Goal: Task Accomplishment & Management: Manage account settings

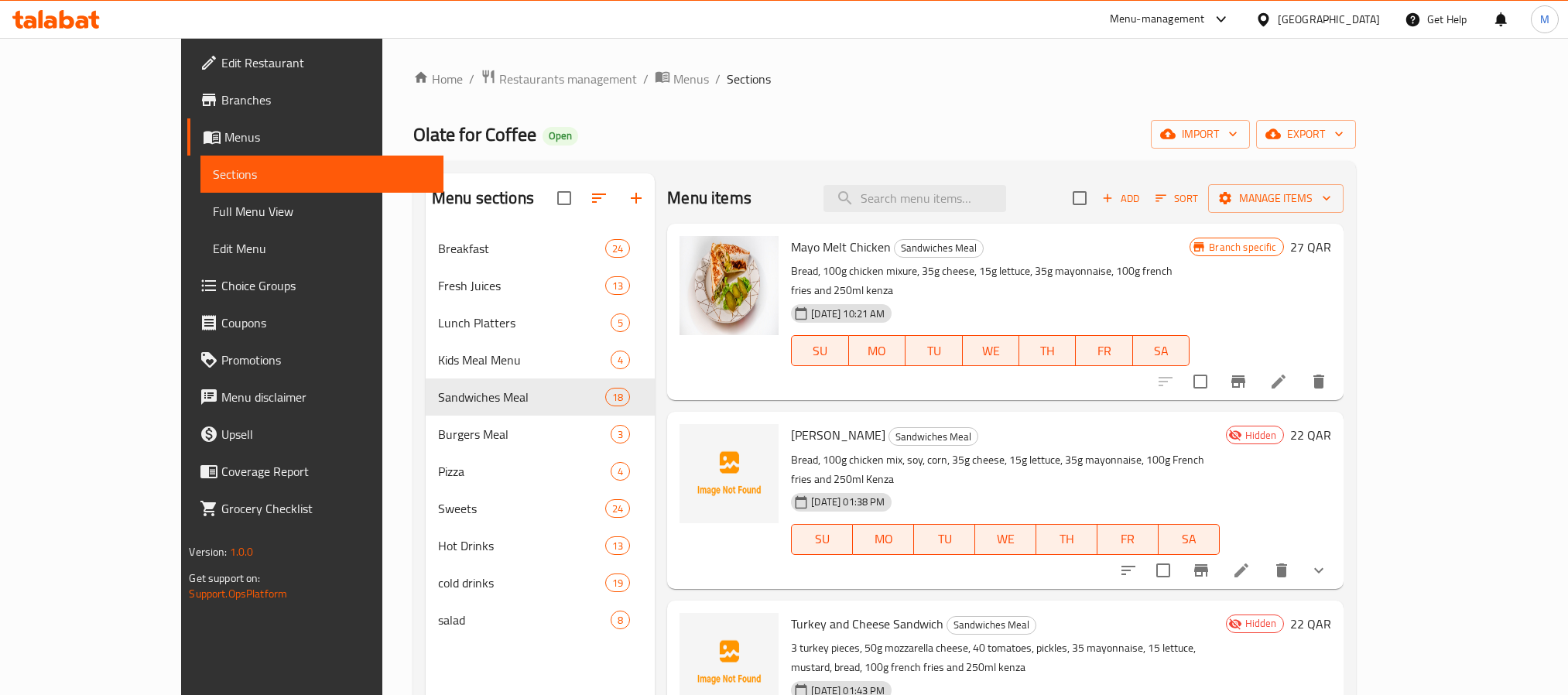
click at [1370, 17] on div "[GEOGRAPHIC_DATA]" at bounding box center [1328, 19] width 102 height 17
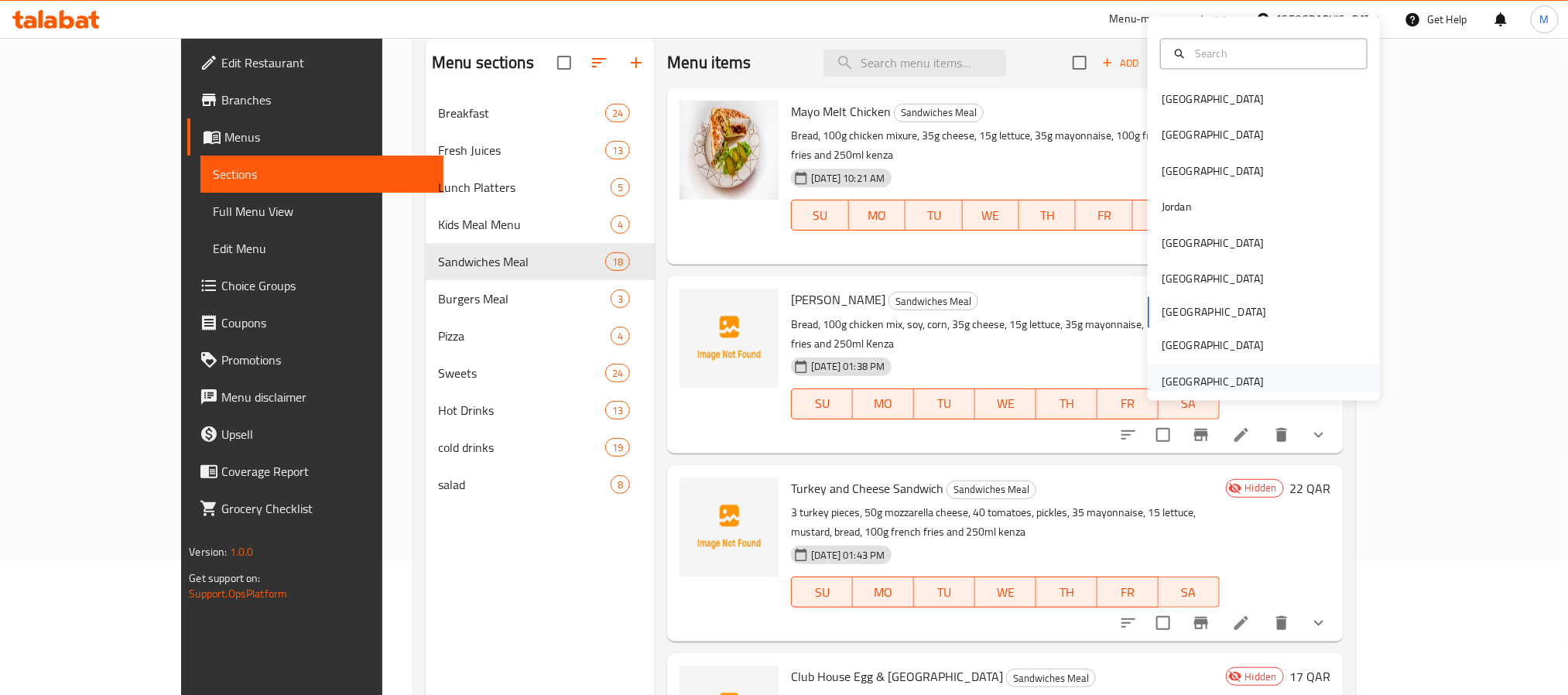
scroll to position [101, 0]
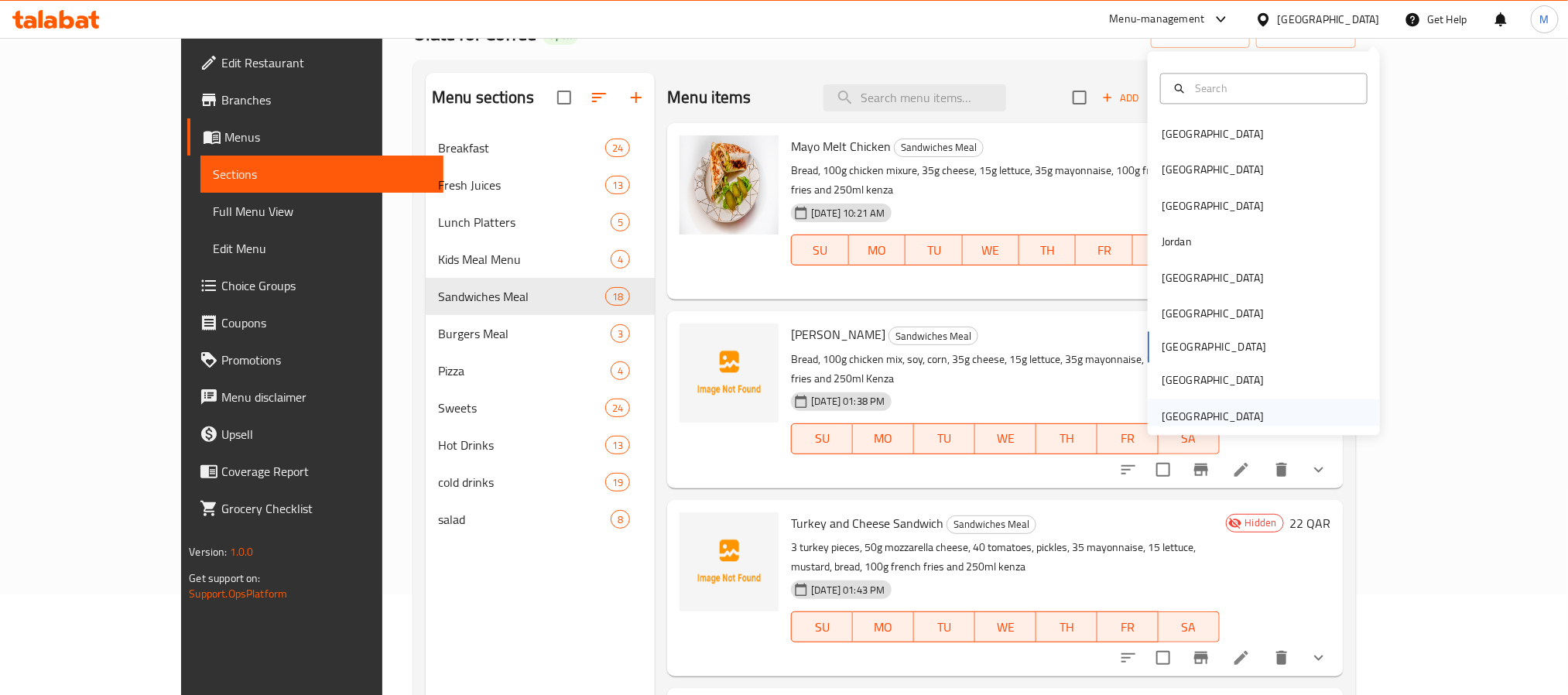
click at [1190, 408] on div "[GEOGRAPHIC_DATA]" at bounding box center [1212, 416] width 102 height 17
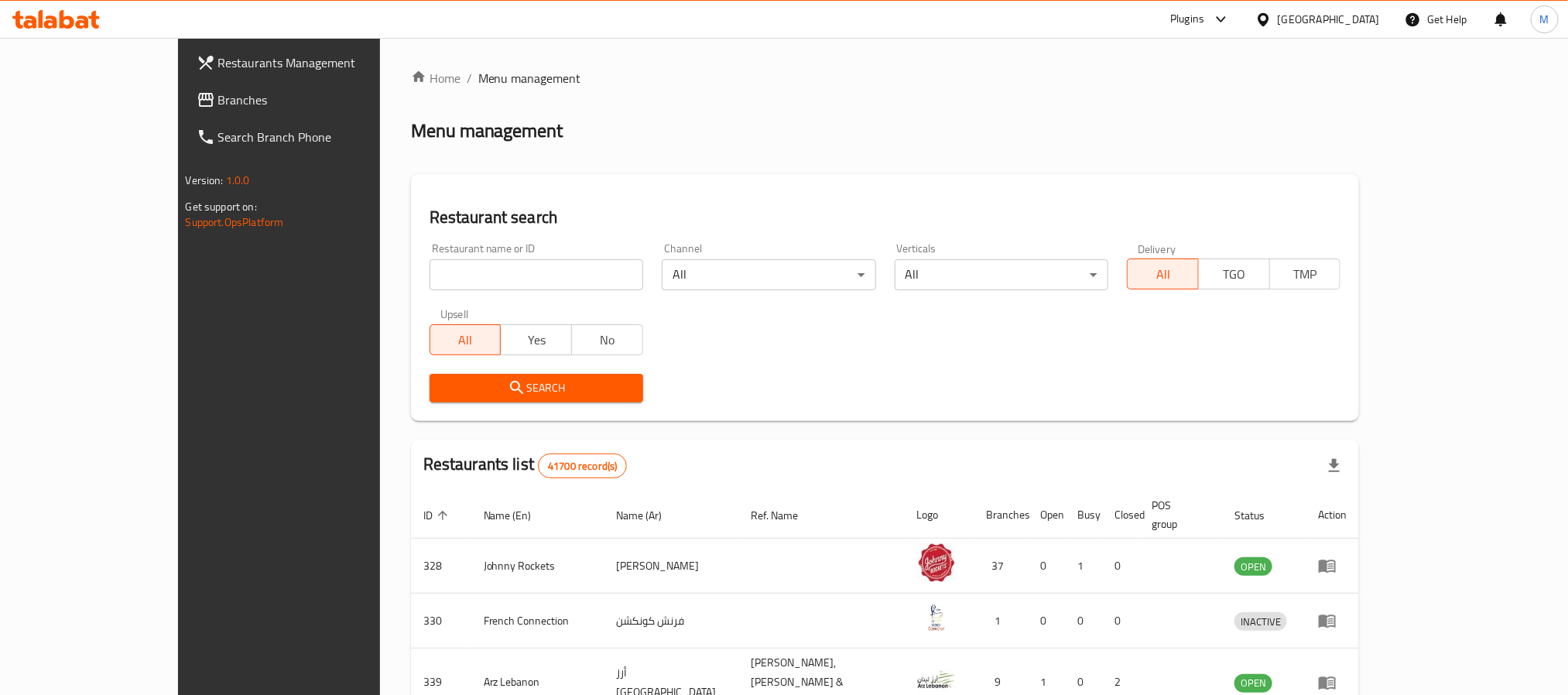
click at [457, 277] on input "search" at bounding box center [537, 275] width 213 height 31
click at [1175, 10] on div "Plugins" at bounding box center [1187, 18] width 34 height 18
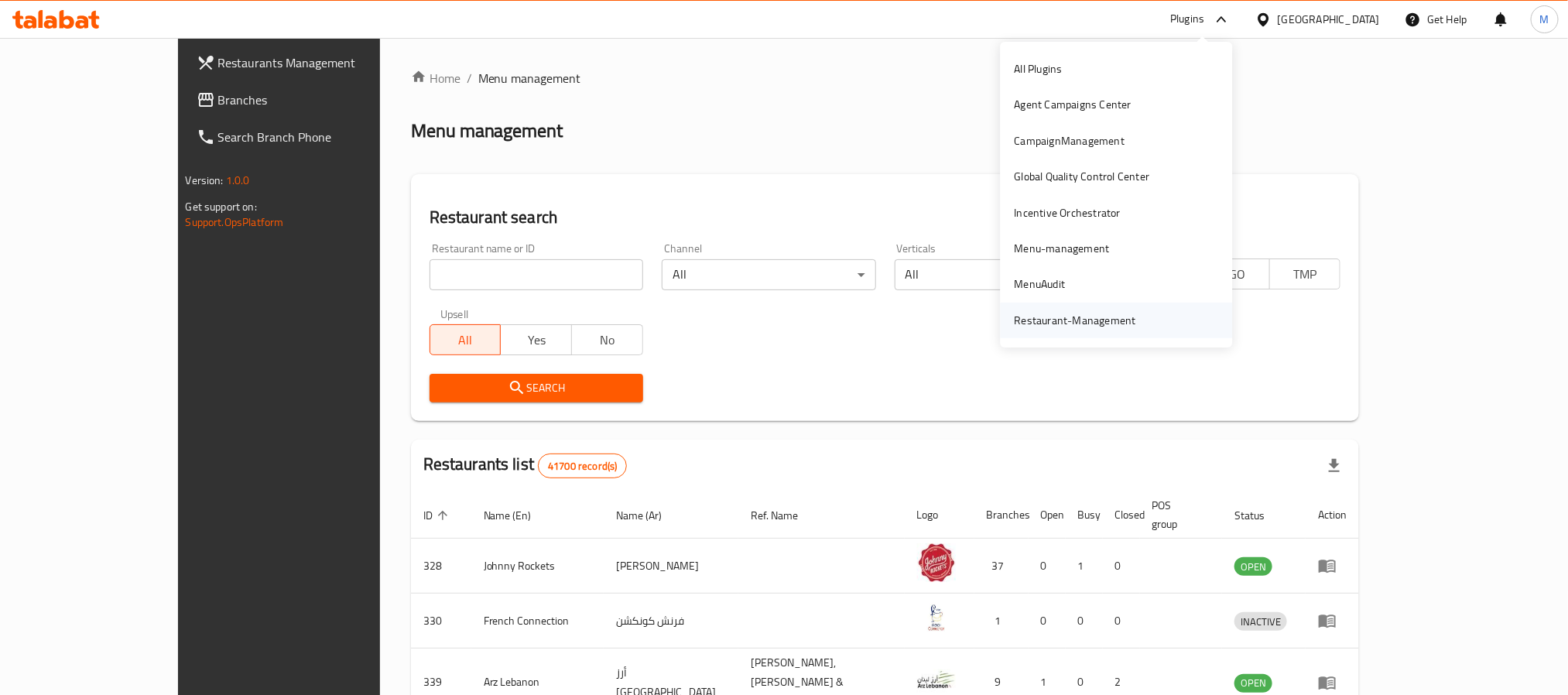
click at [1071, 323] on div "Restaurant-Management" at bounding box center [1075, 320] width 121 height 17
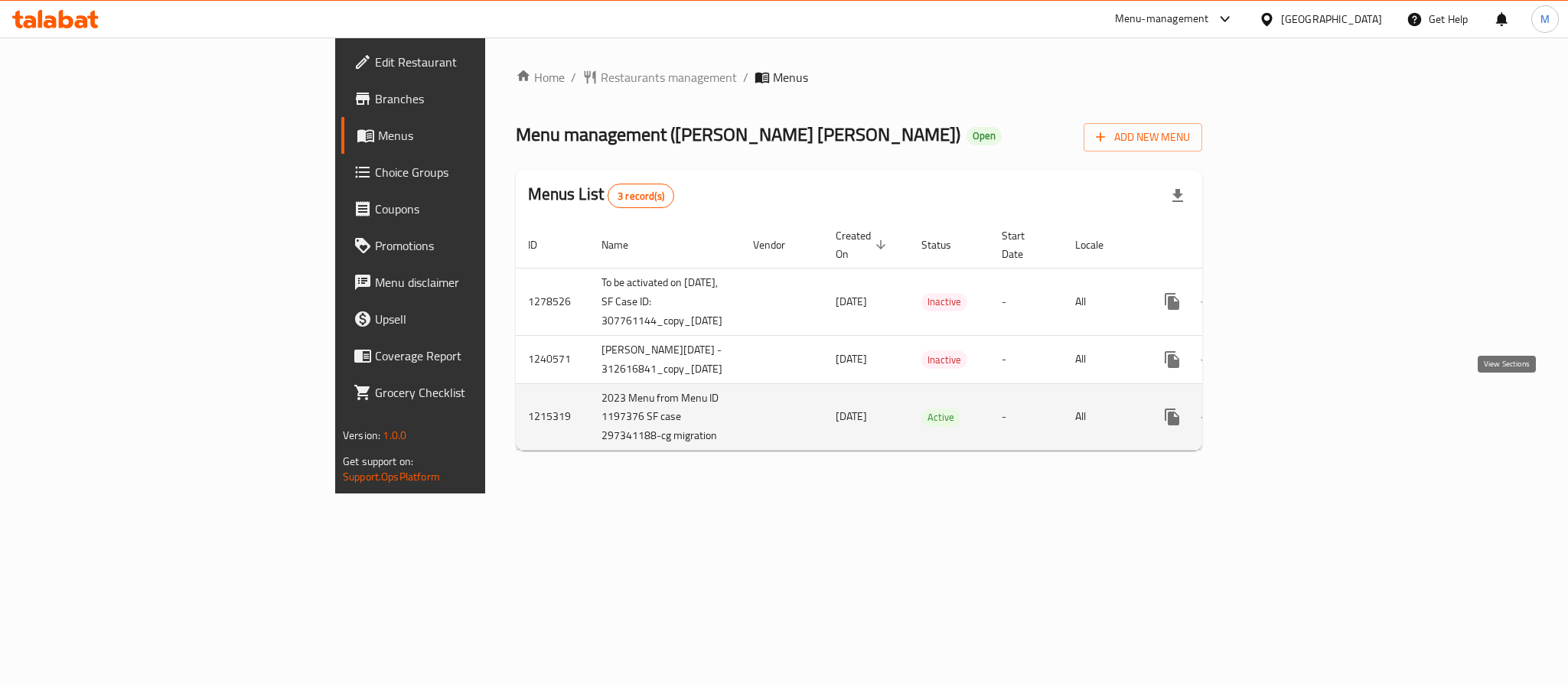
click at [1292, 408] on icon "enhanced table" at bounding box center [1282, 416] width 18 height 18
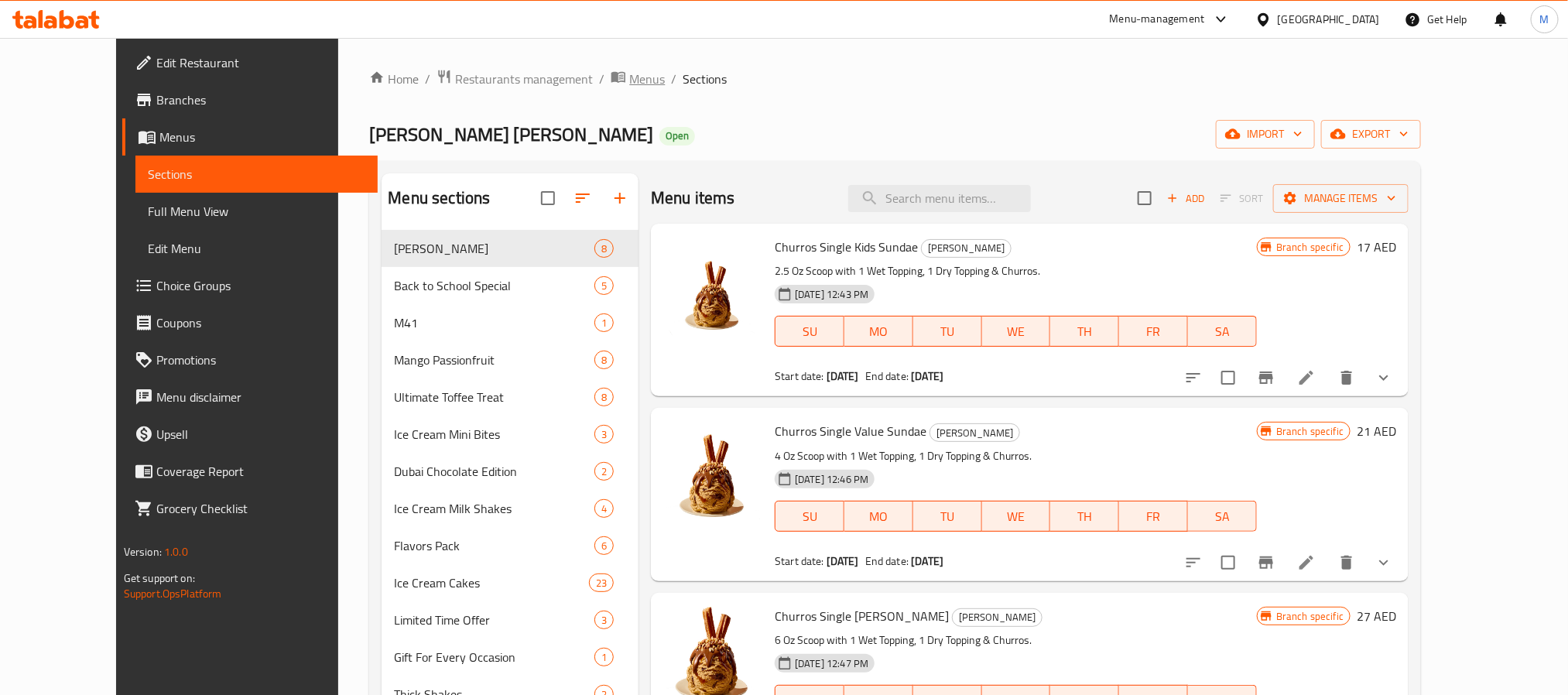
click at [629, 80] on span "Menus" at bounding box center [646, 79] width 36 height 18
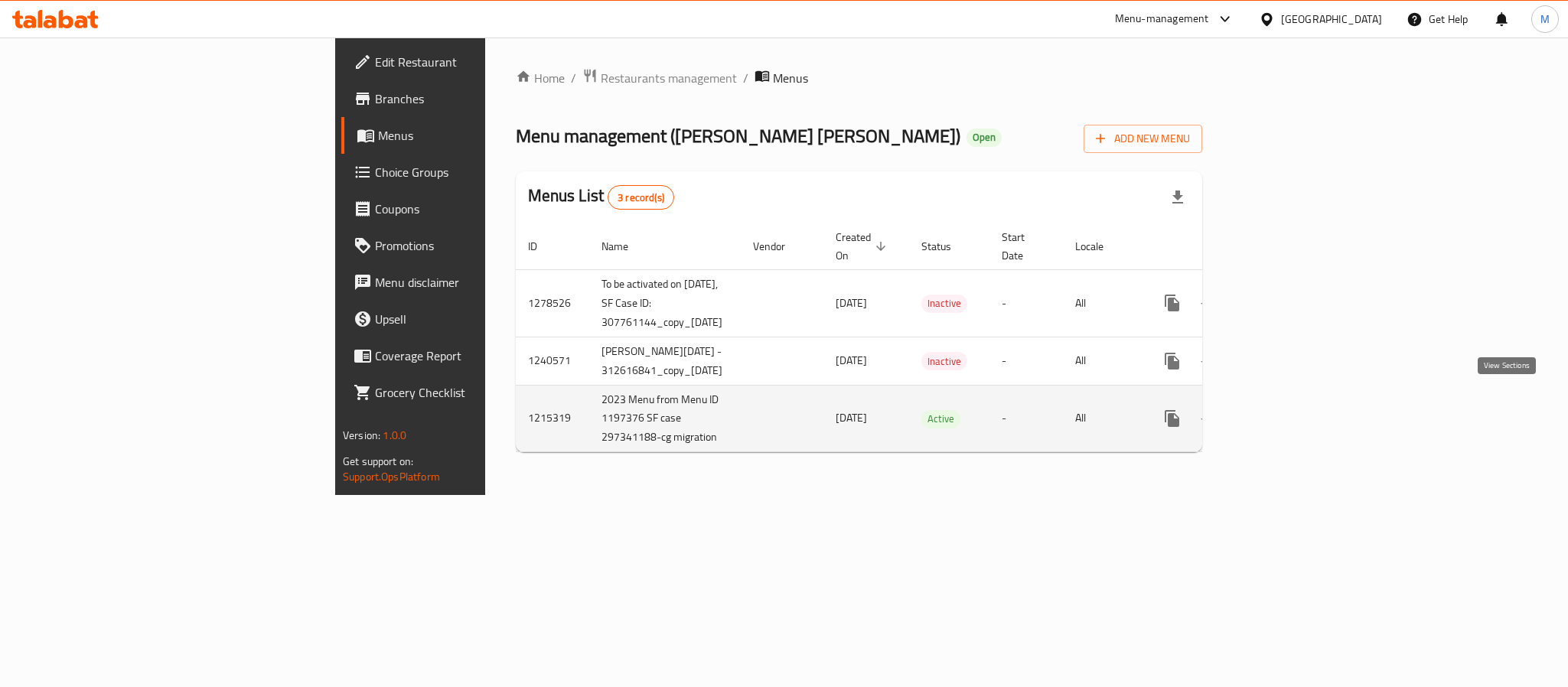
click at [1290, 412] on icon "enhanced table" at bounding box center [1283, 418] width 13 height 13
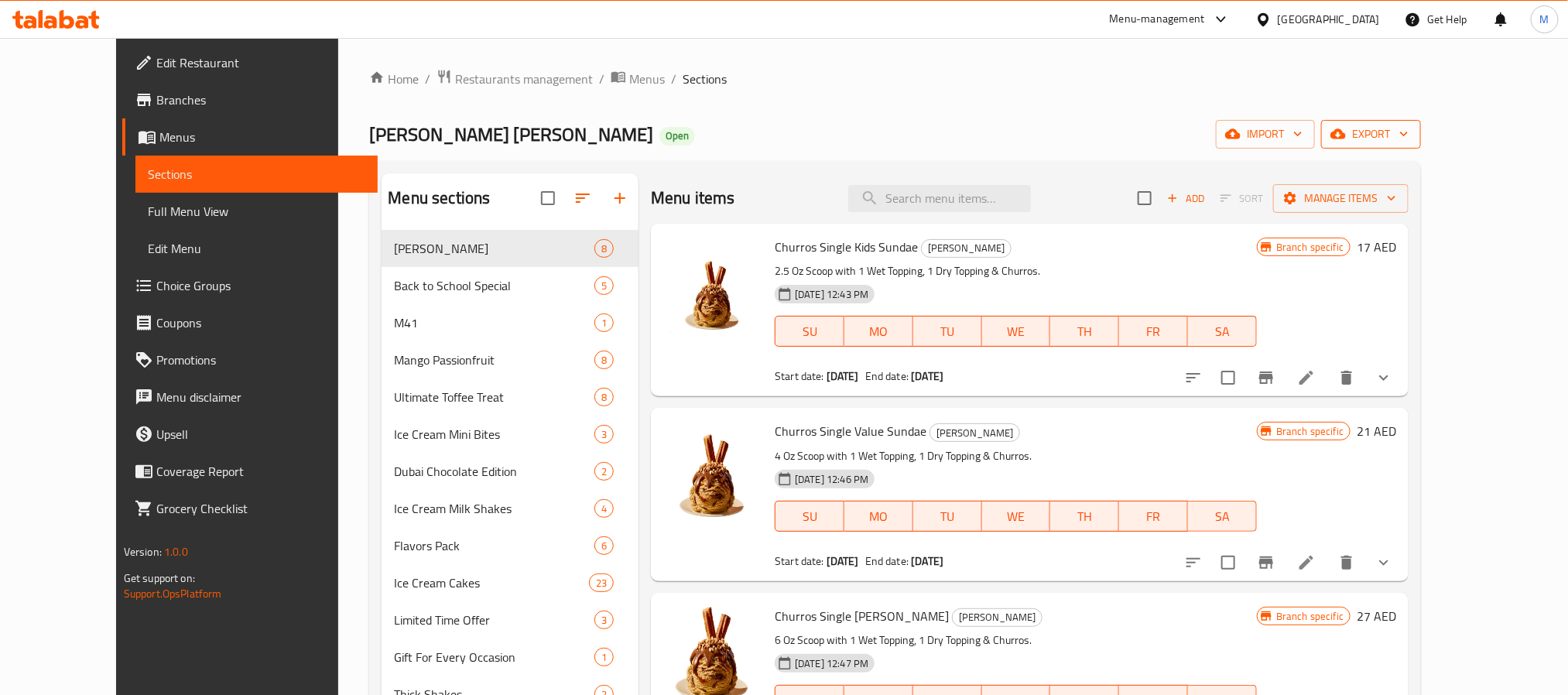
click at [1409, 140] on span "export" at bounding box center [1370, 134] width 75 height 19
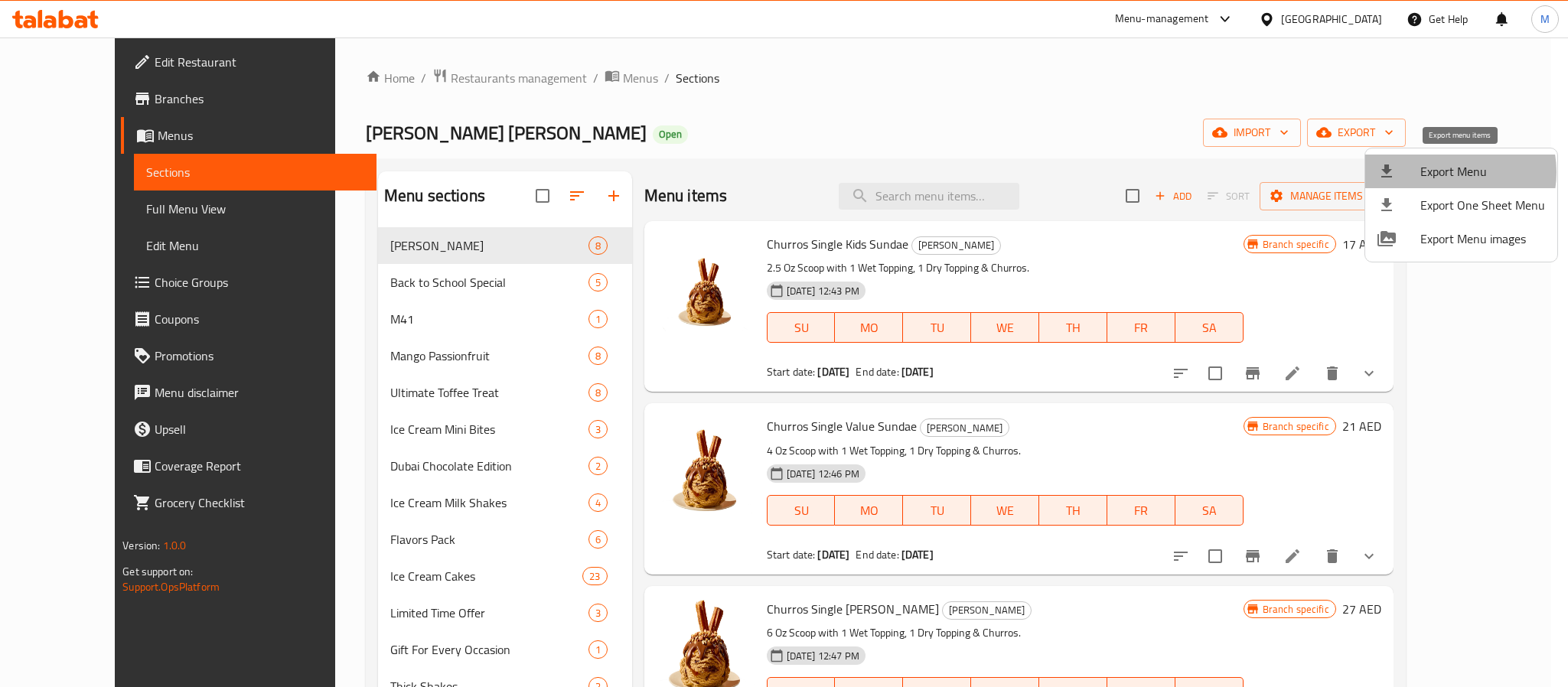
click at [1446, 172] on span "Export Menu" at bounding box center [1483, 171] width 125 height 18
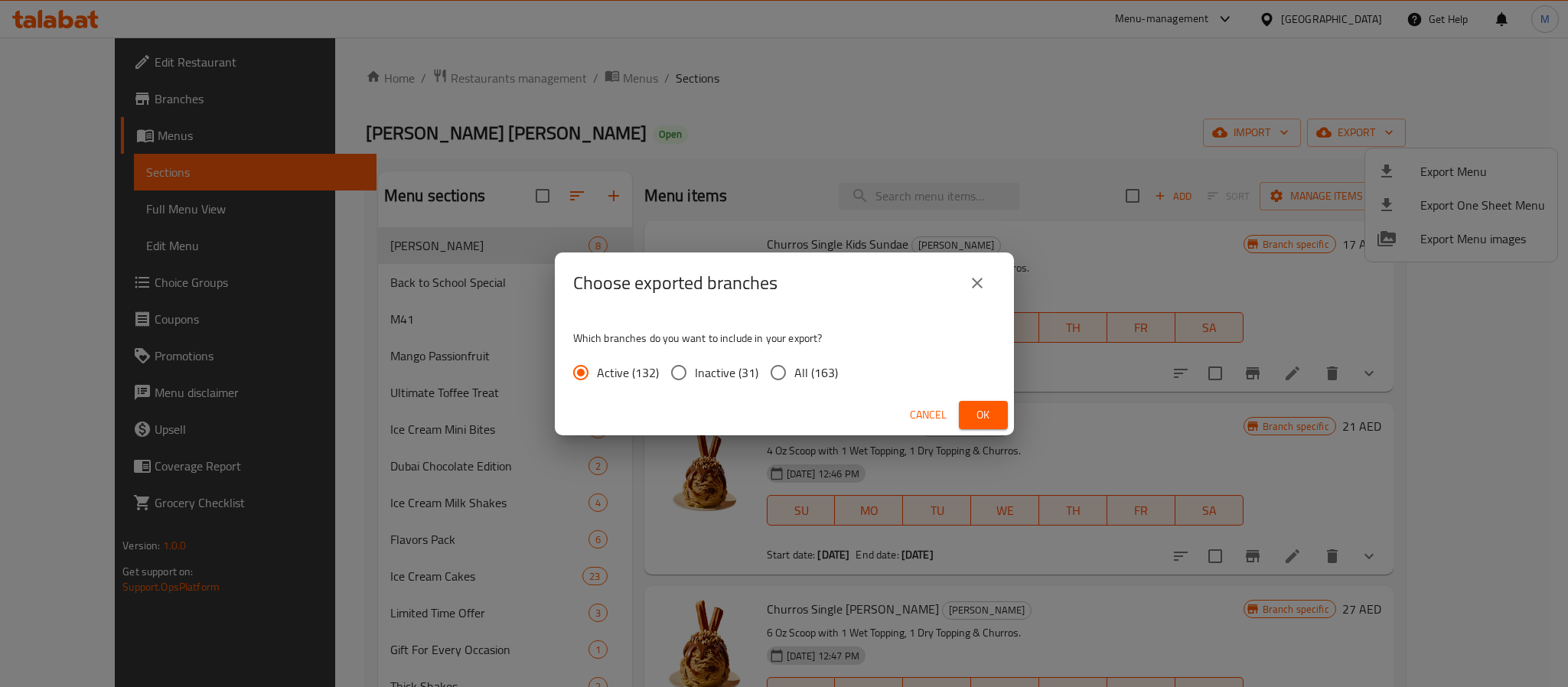
click at [989, 417] on span "Ok" at bounding box center [984, 415] width 25 height 19
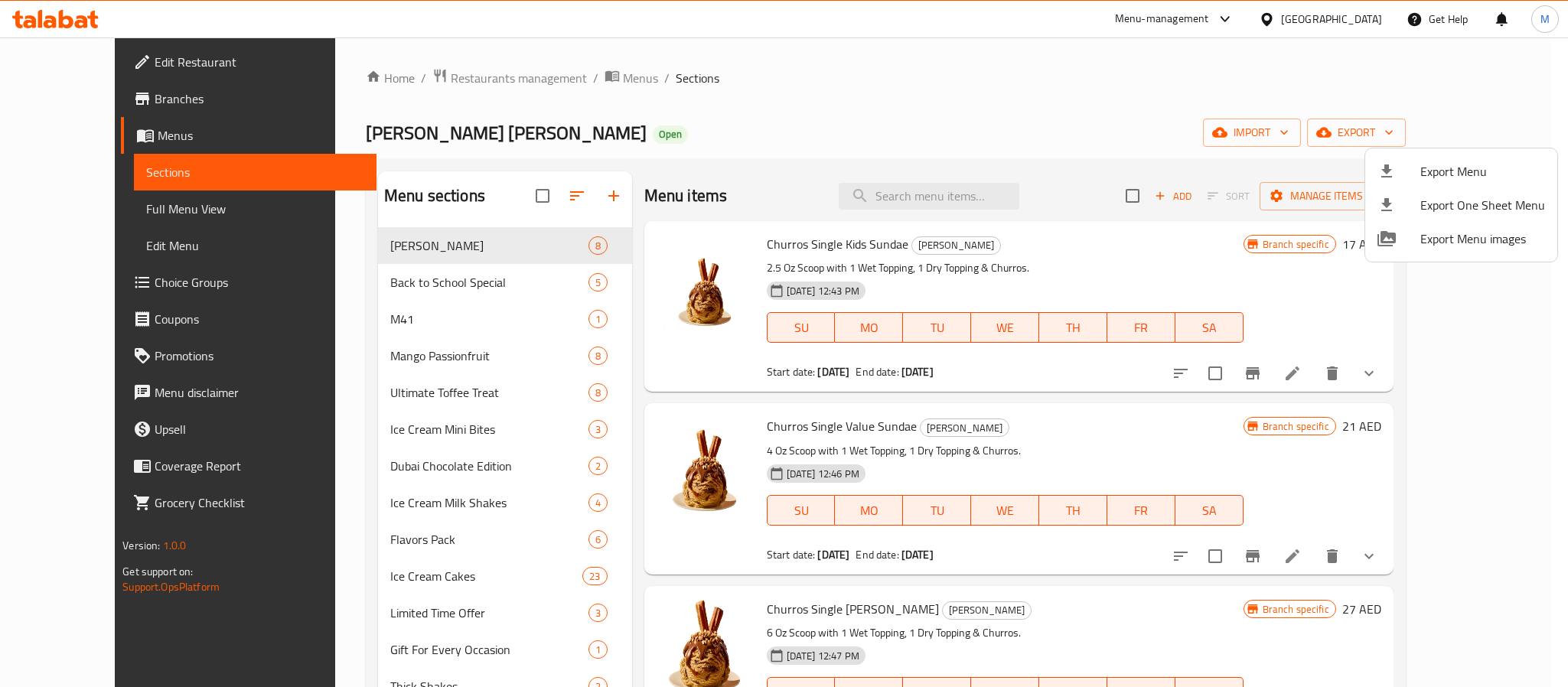
click at [76, 280] on div at bounding box center [784, 344] width 1568 height 687
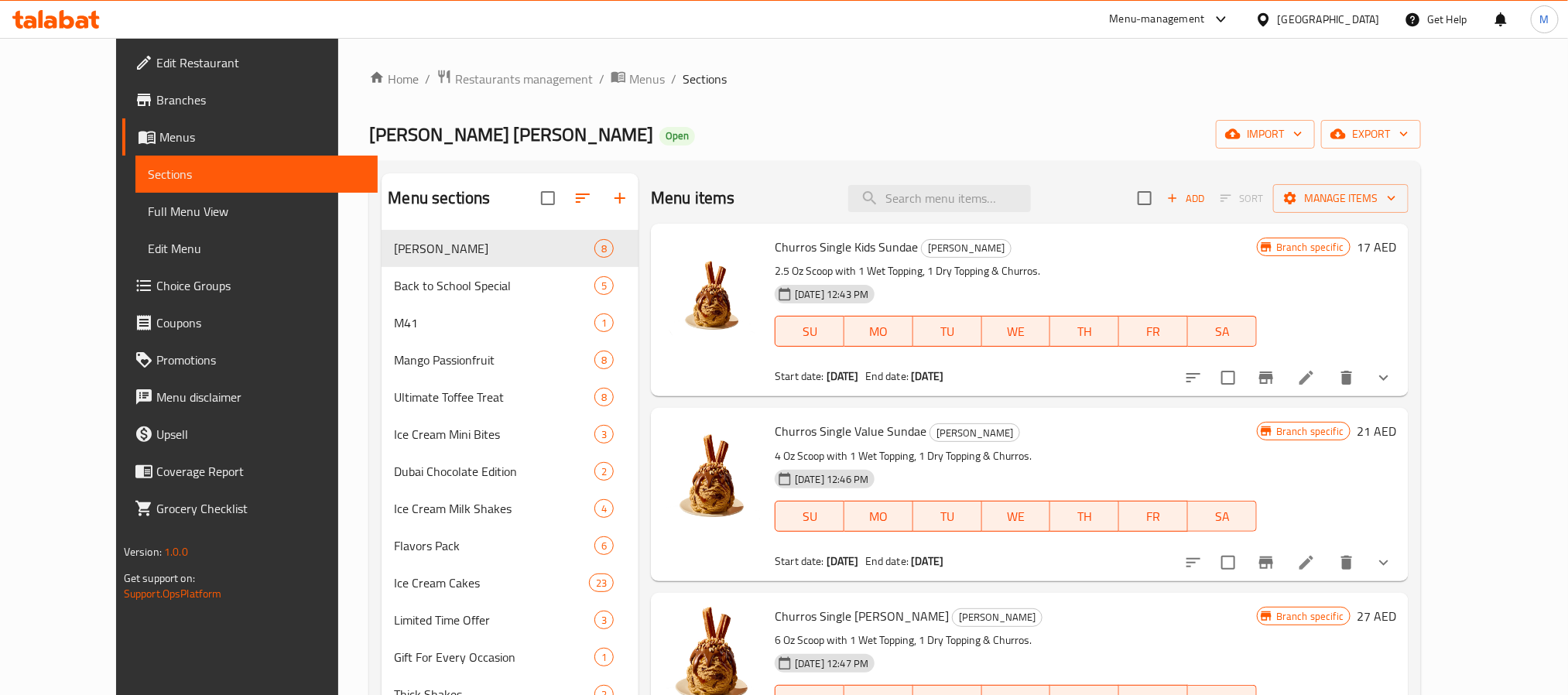
click at [156, 283] on span "Choice Groups" at bounding box center [260, 285] width 209 height 18
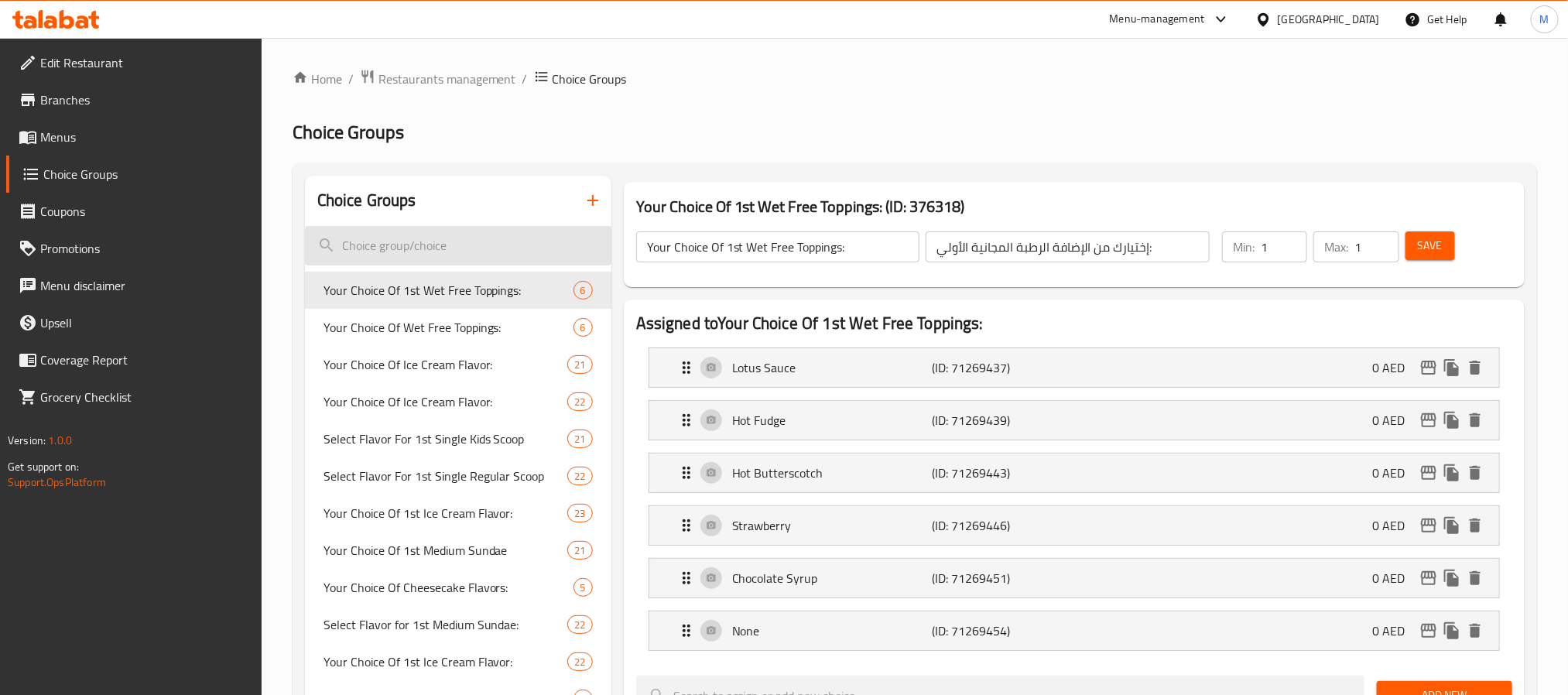
click at [493, 249] on input "search" at bounding box center [458, 246] width 307 height 40
paste input "Your Choice Of 1st Ice Cream Flavors:----"
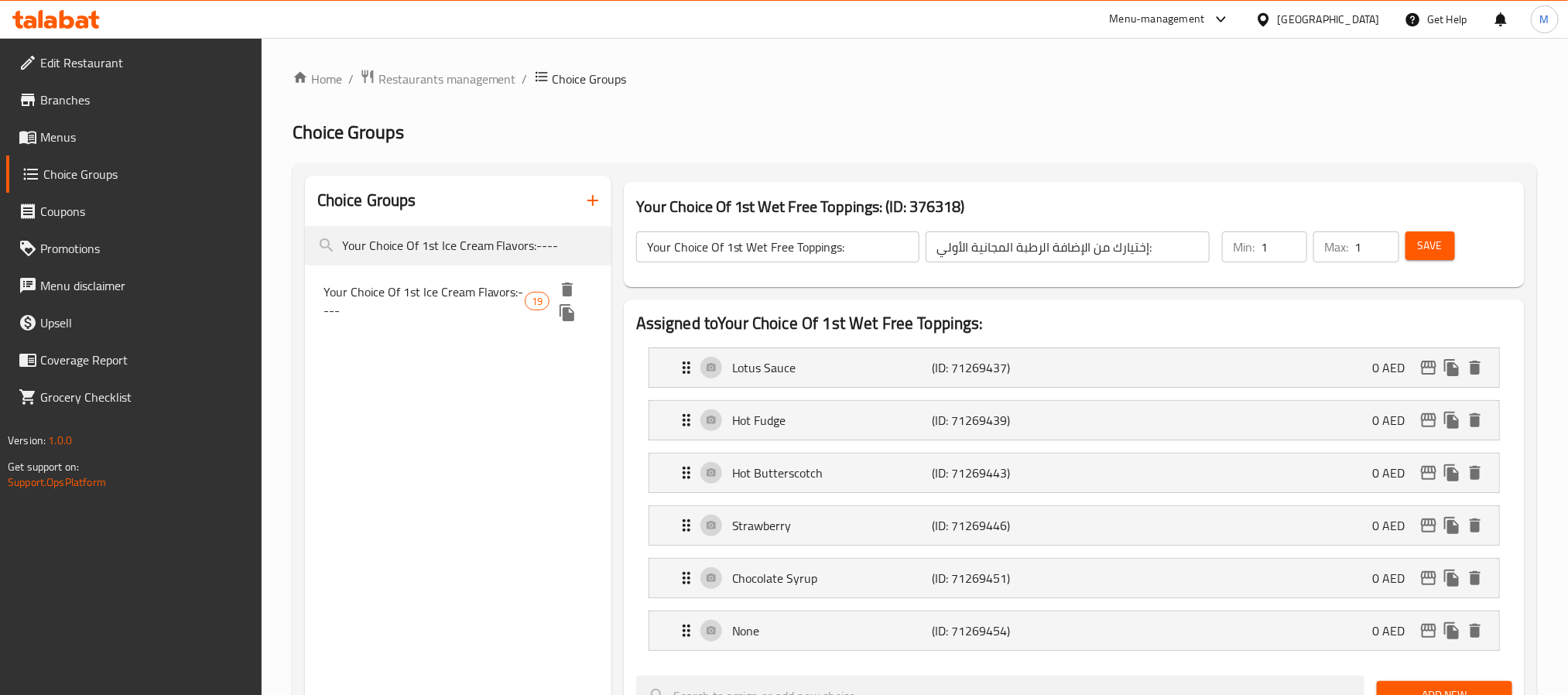
type input "Your Choice Of 1st Ice Cream Flavors:----"
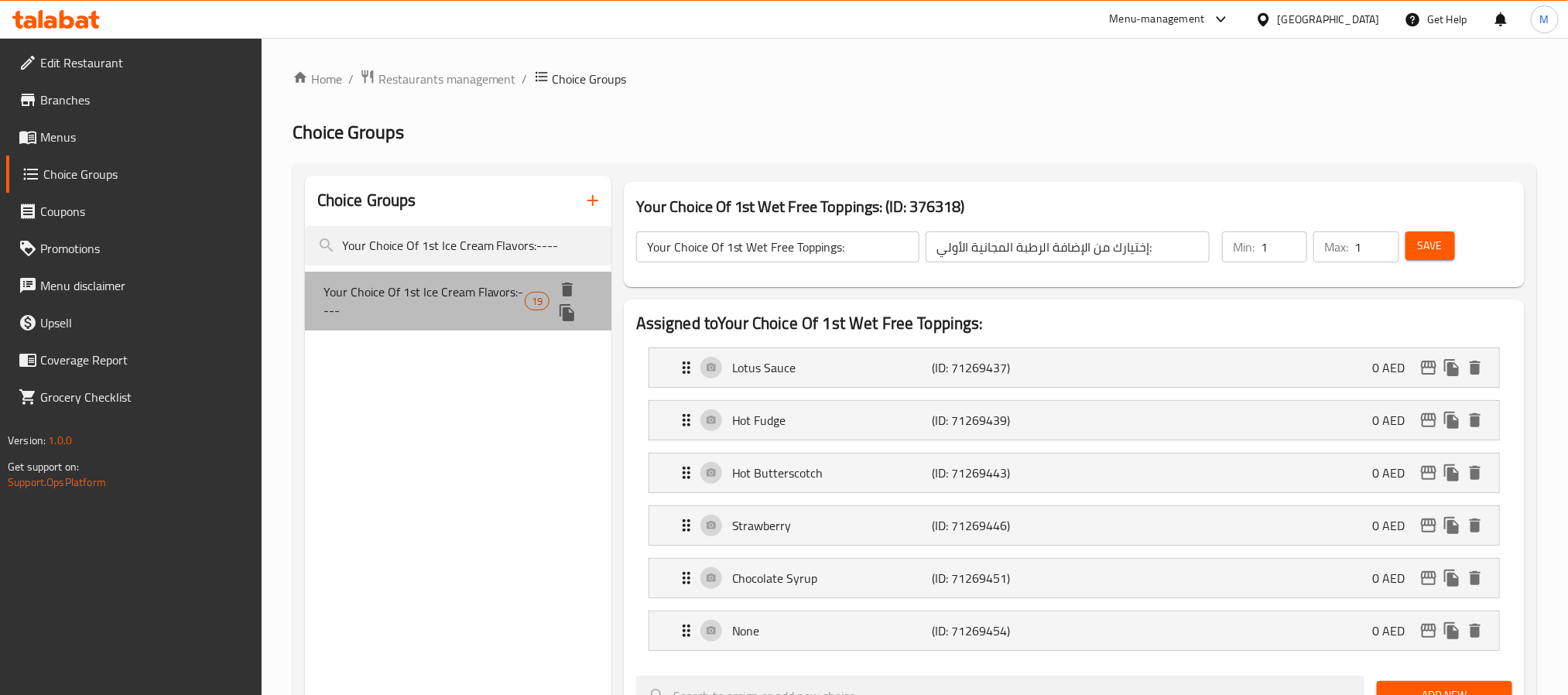
click at [434, 304] on span "Your Choice Of 1st Ice Cream Flavors:----" at bounding box center [423, 301] width 201 height 37
type input "Your Choice Of 1st Ice Cream Flavors:----"
type input "إختيارك من نكهة الأيس كريم الأولي:"
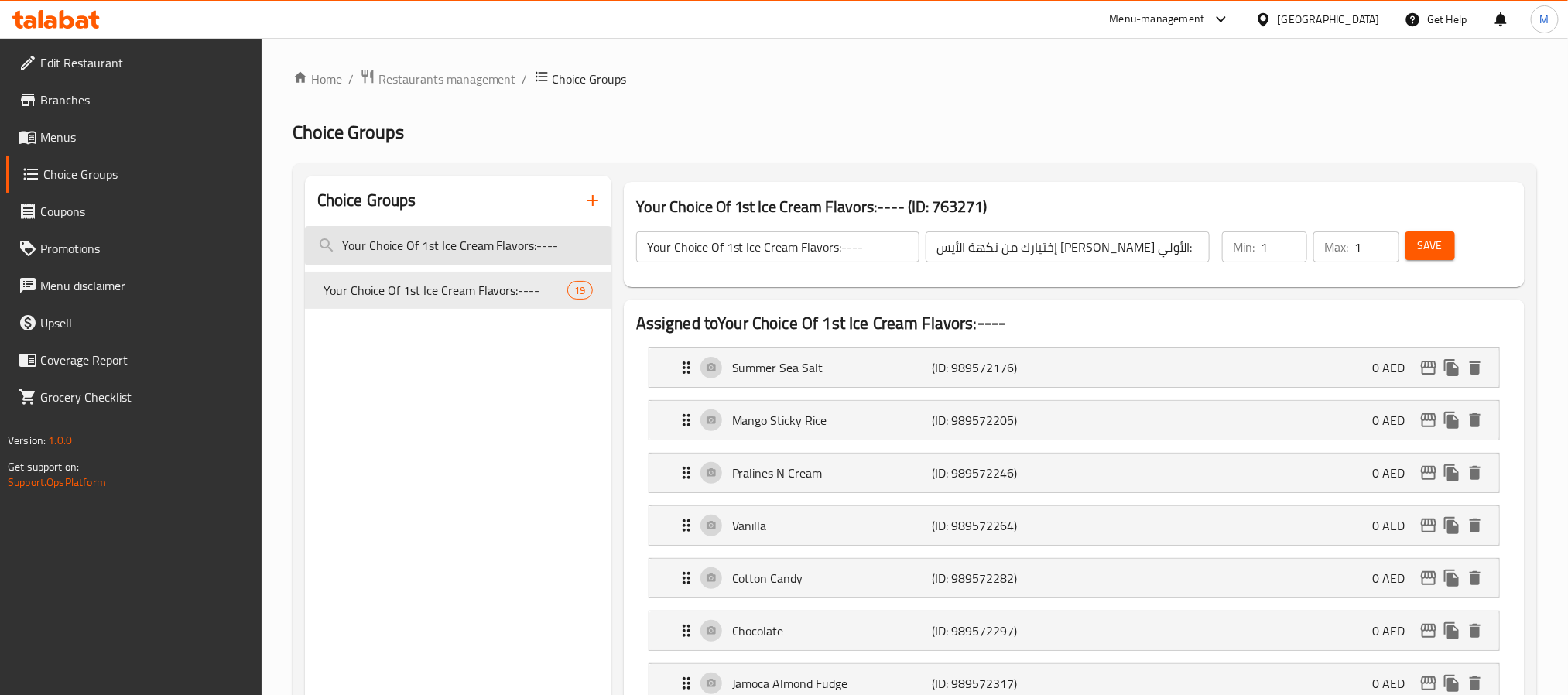
click at [472, 253] on input "Your Choice Of 1st Ice Cream Flavors:----" at bounding box center [458, 246] width 307 height 40
paste input "Select your Ice Cream Flavor (Choose 1)"
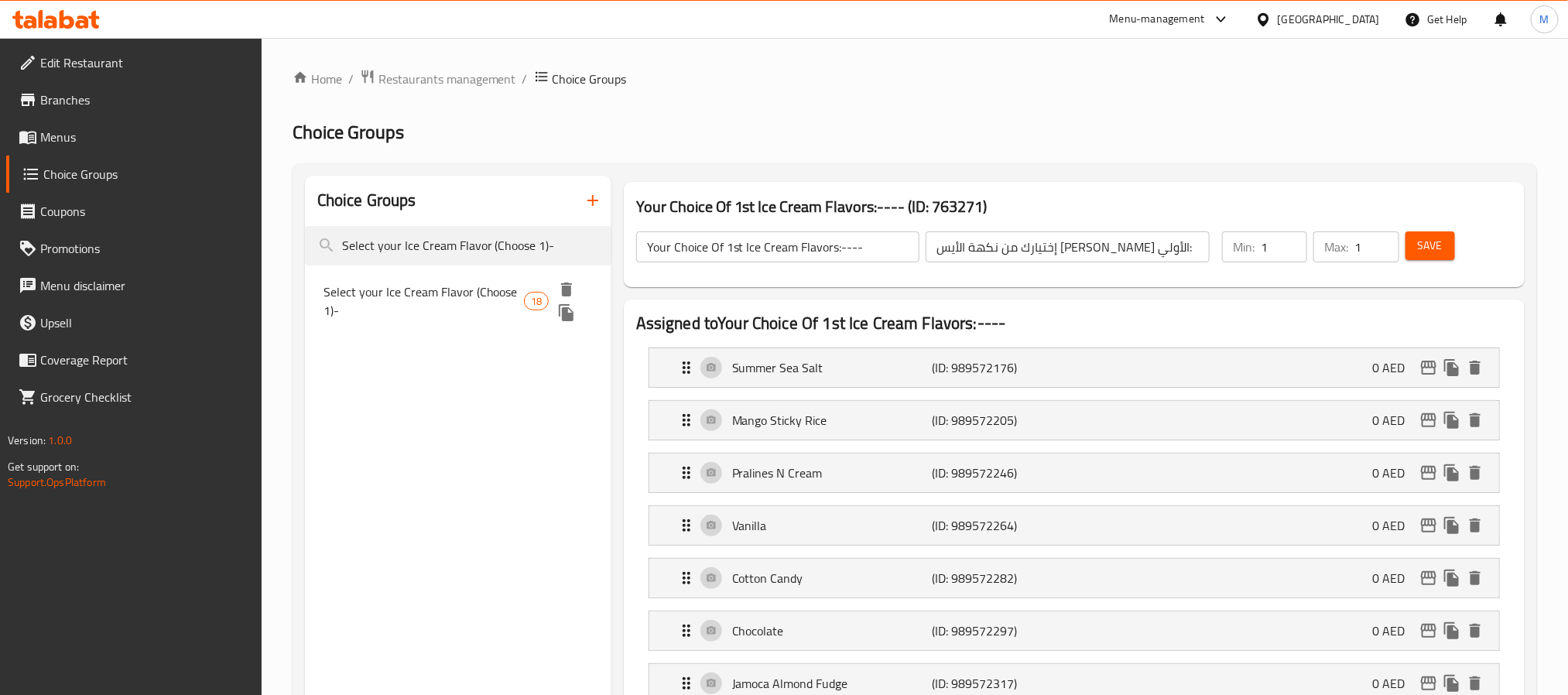
type input "Select your Ice Cream Flavor (Choose 1)-"
click at [458, 293] on span "Select your Ice Cream Flavor (Choose 1)-" at bounding box center [423, 301] width 201 height 37
type input "Select your Ice Cream Flavor (Choose 1)-"
type input "اختر نكهة الآيس كريم المفضلة لديك (اختر 1)"
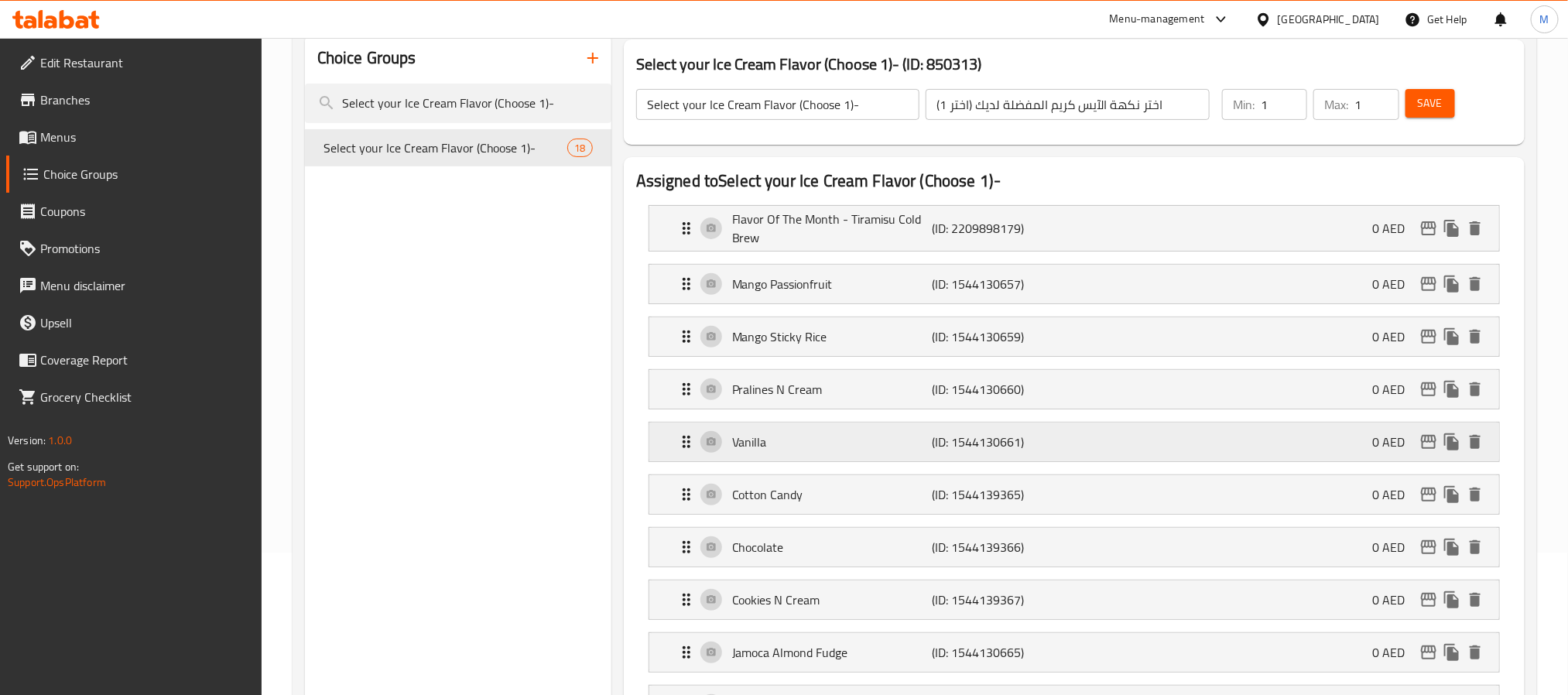
scroll to position [116, 0]
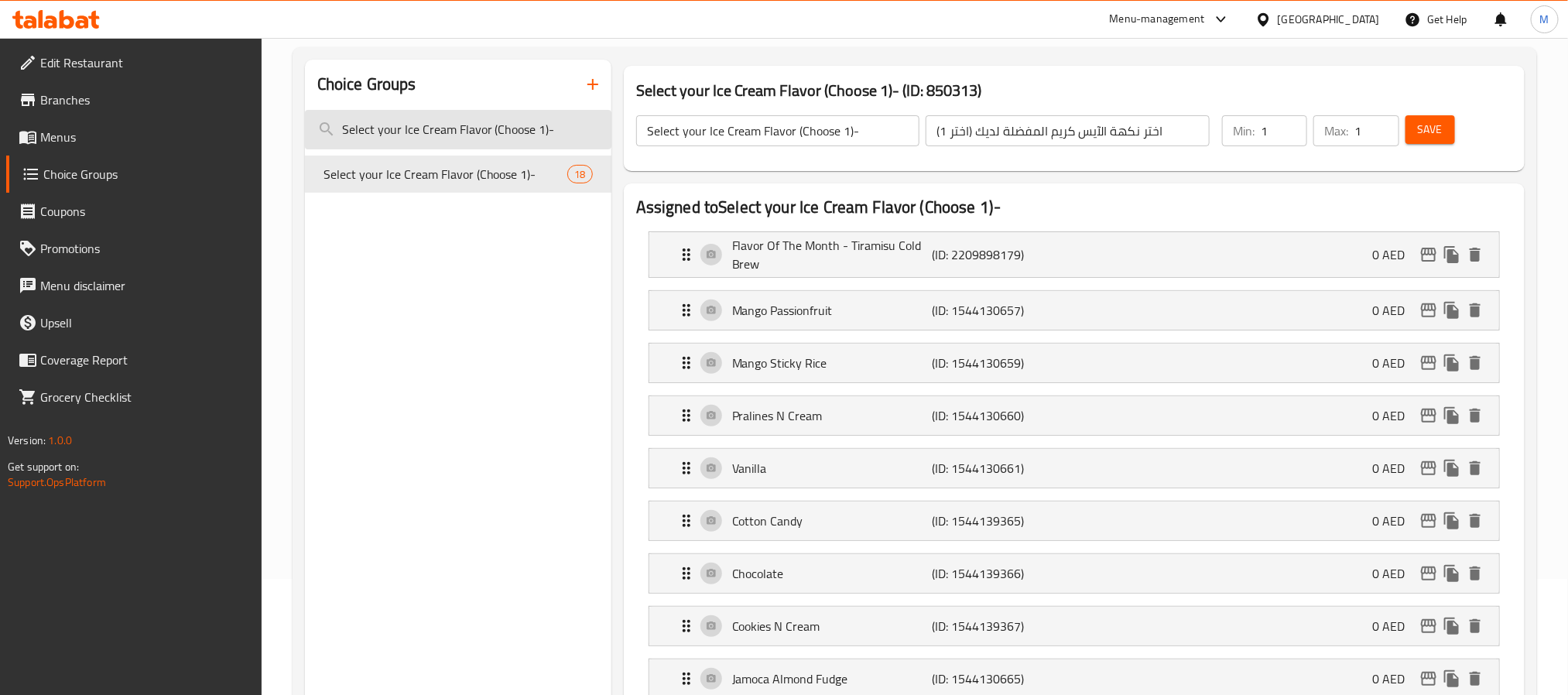
click at [456, 135] on input "Select your Ice Cream Flavor (Choose 1)-" at bounding box center [458, 129] width 307 height 40
paste input "Your Choice Of 1st Ice Cream Flavors:---"
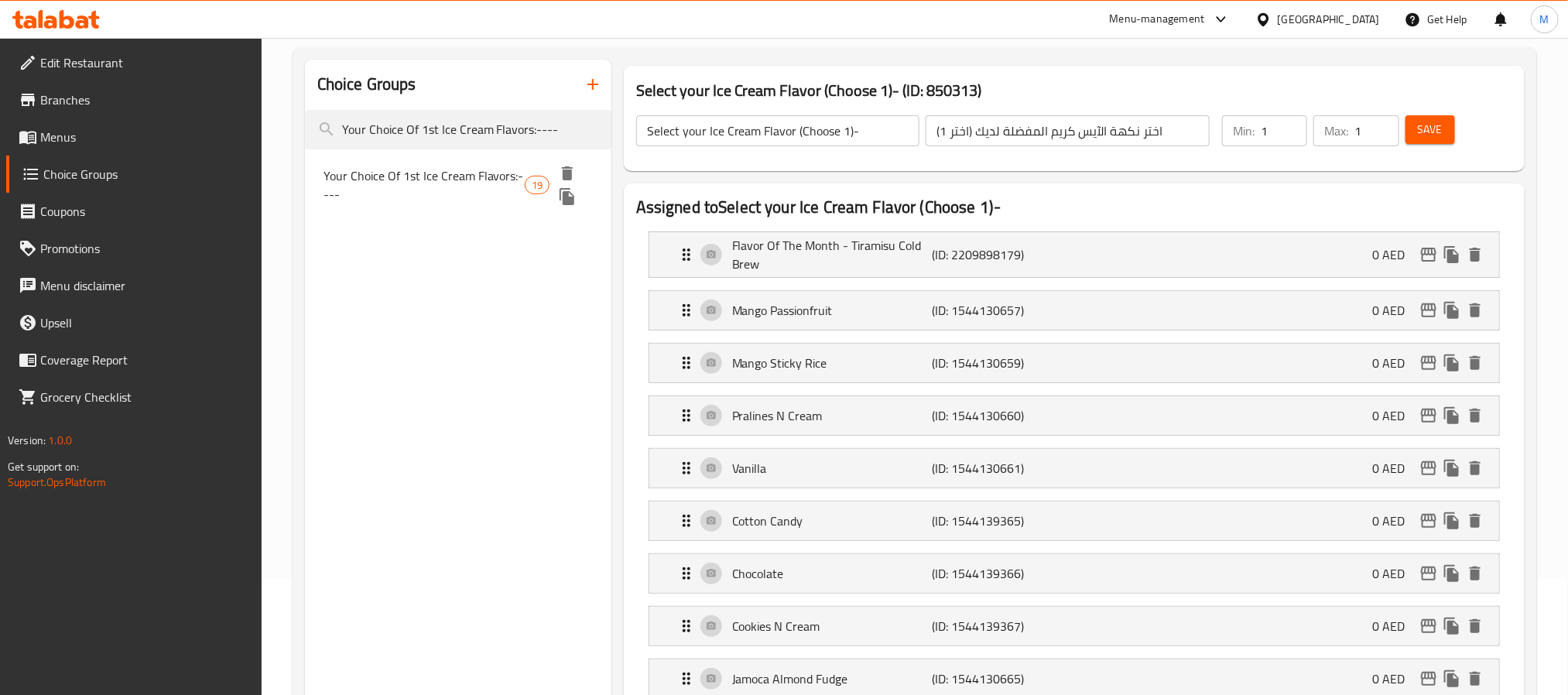
type input "Your Choice Of 1st Ice Cream Flavors:----"
click at [445, 179] on span "Your Choice Of 1st Ice Cream Flavors:----" at bounding box center [423, 184] width 201 height 37
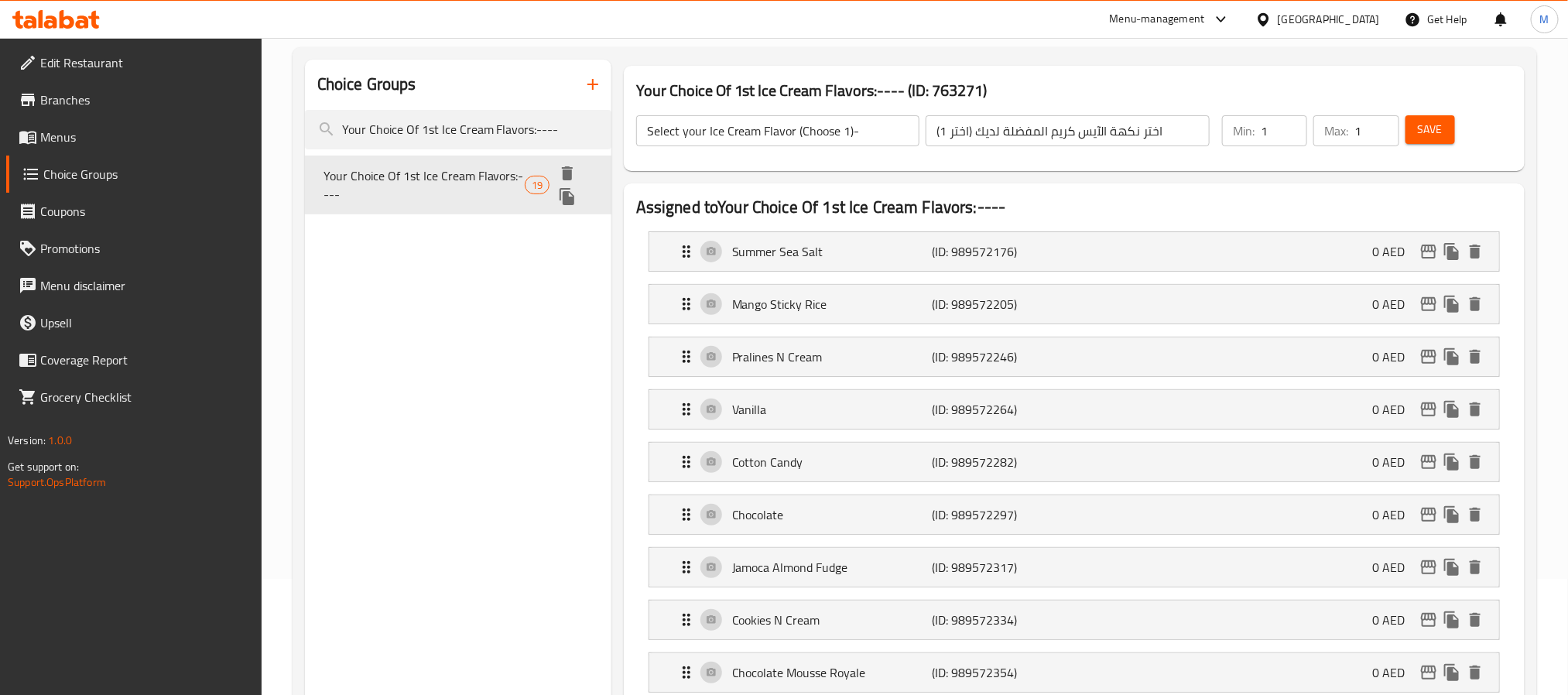
type input "Your Choice Of 1st Ice Cream Flavors:----"
type input "إختيارك من نكهة الأيس كريم الأولي:"
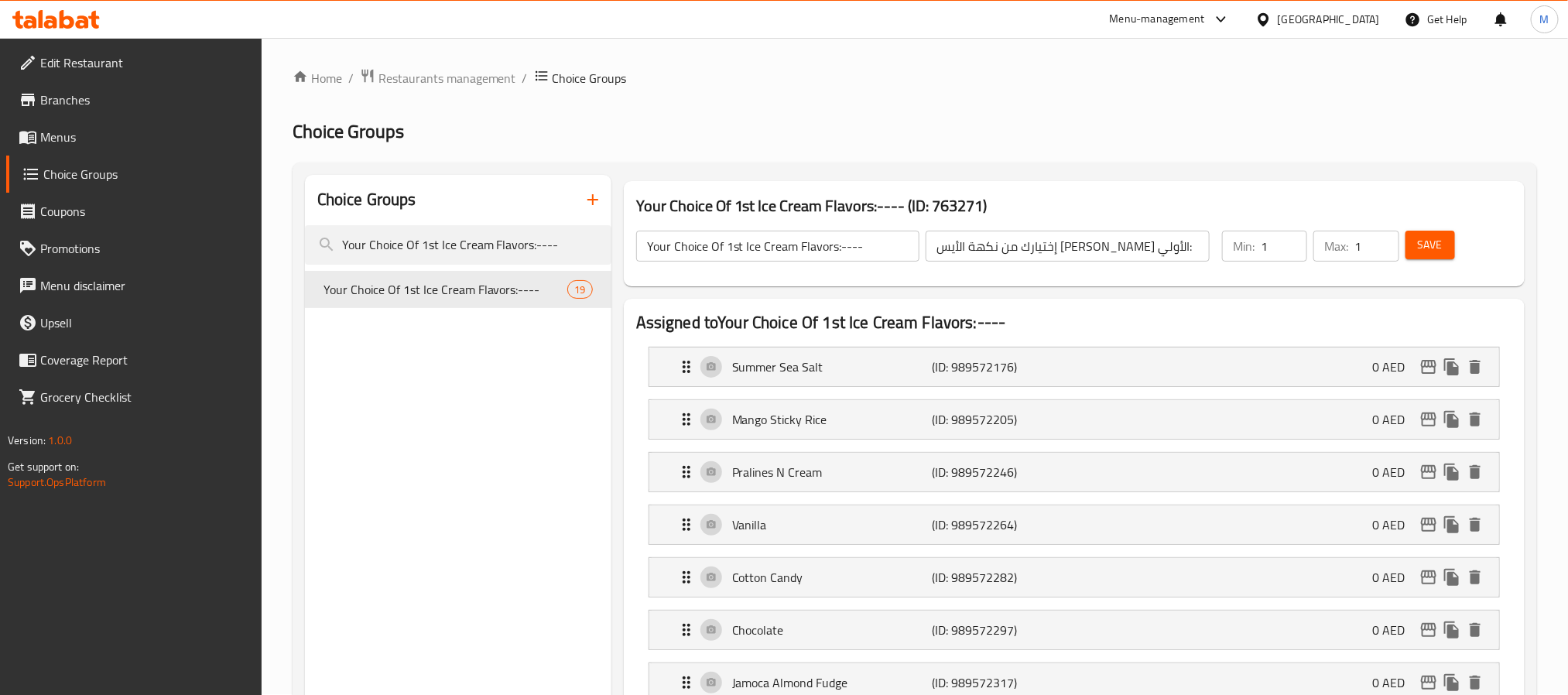
scroll to position [0, 0]
click at [474, 86] on span "Restaurants management" at bounding box center [447, 79] width 138 height 18
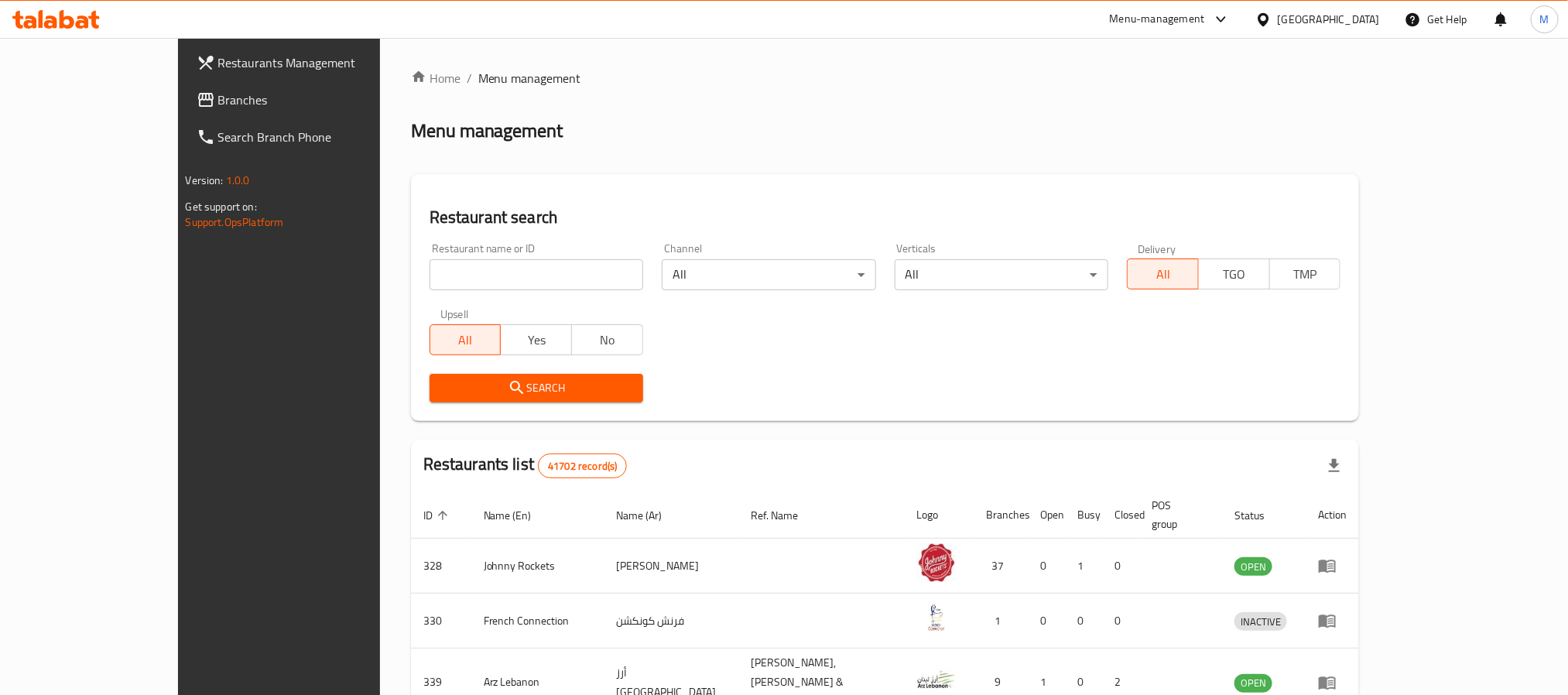
click at [433, 281] on input "search" at bounding box center [537, 275] width 213 height 31
paste input "683098"
type input "683098"
click button "Search" at bounding box center [537, 388] width 213 height 29
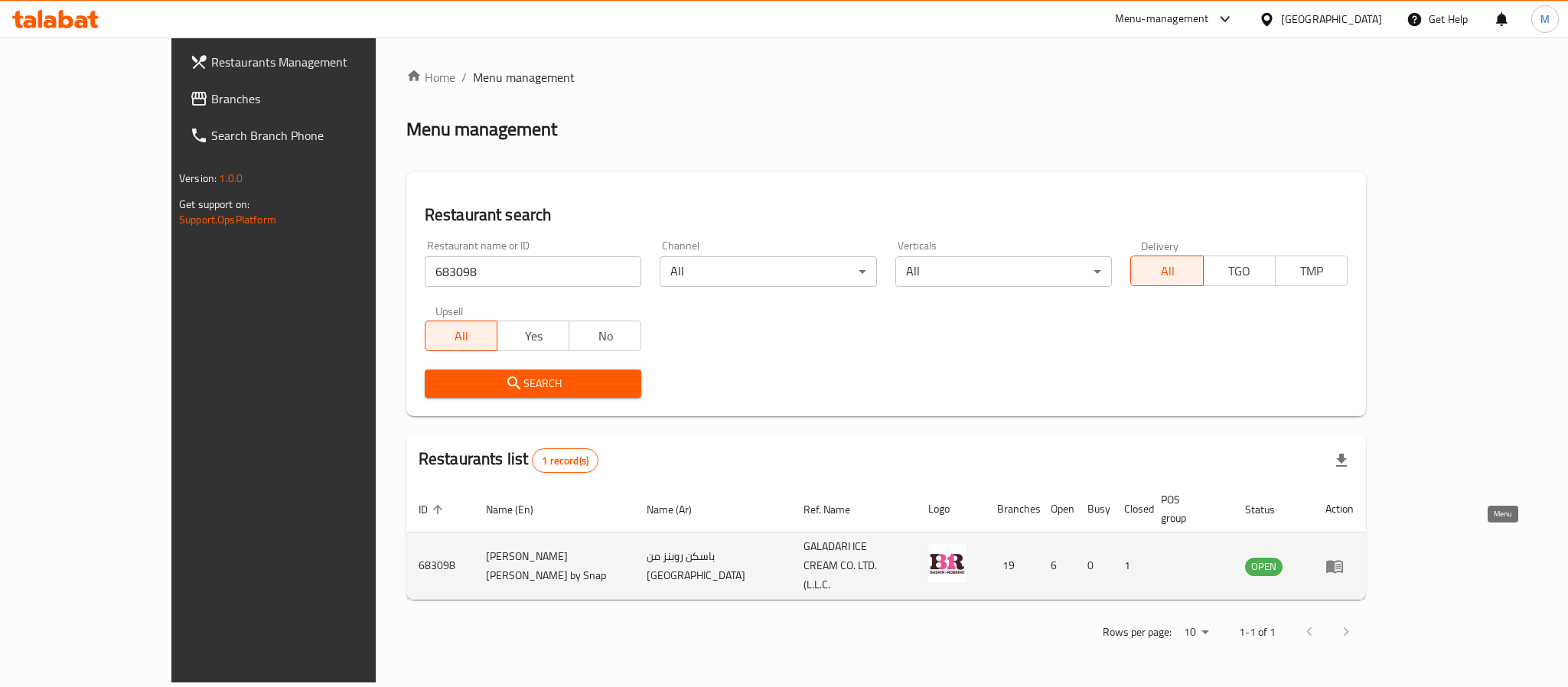
click at [1343, 560] on icon "enhanced table" at bounding box center [1335, 567] width 17 height 13
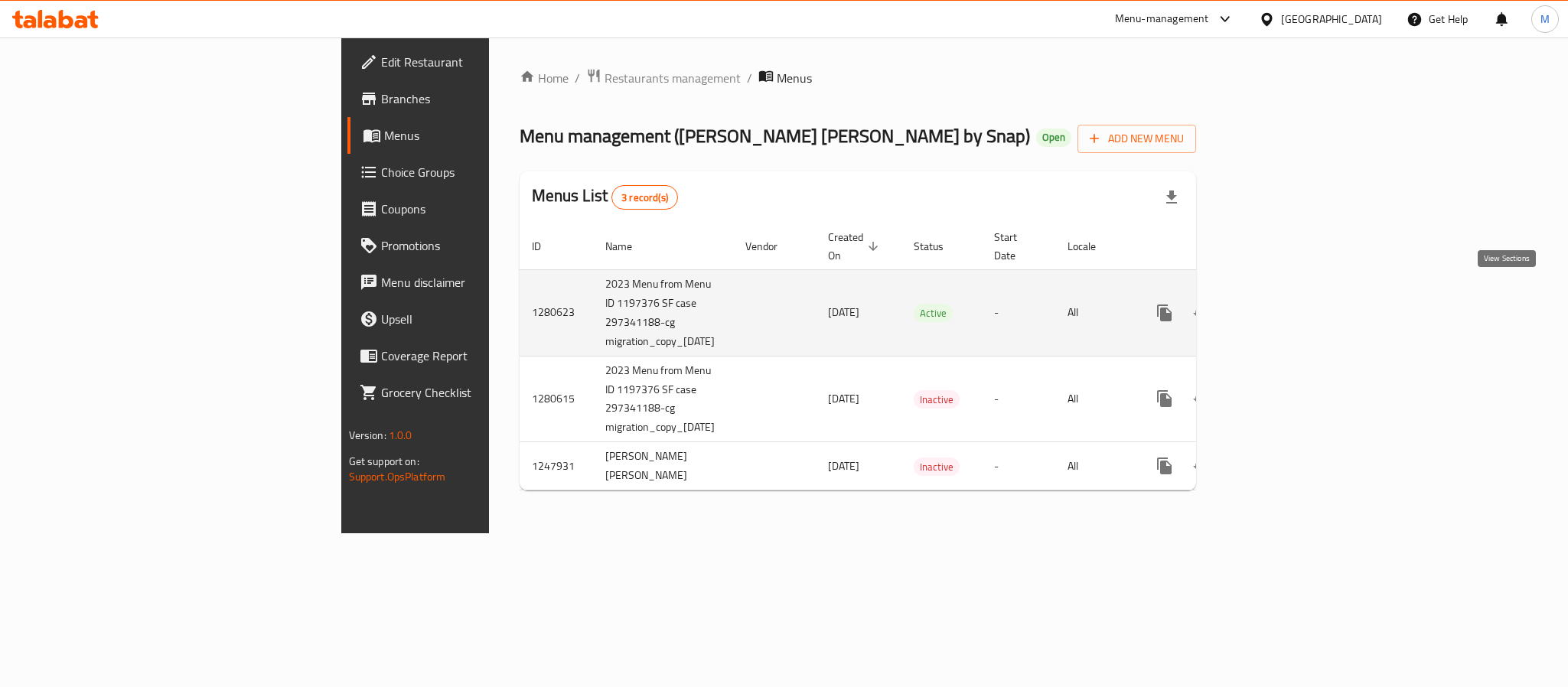
click at [1282, 306] on icon "enhanced table" at bounding box center [1275, 313] width 13 height 13
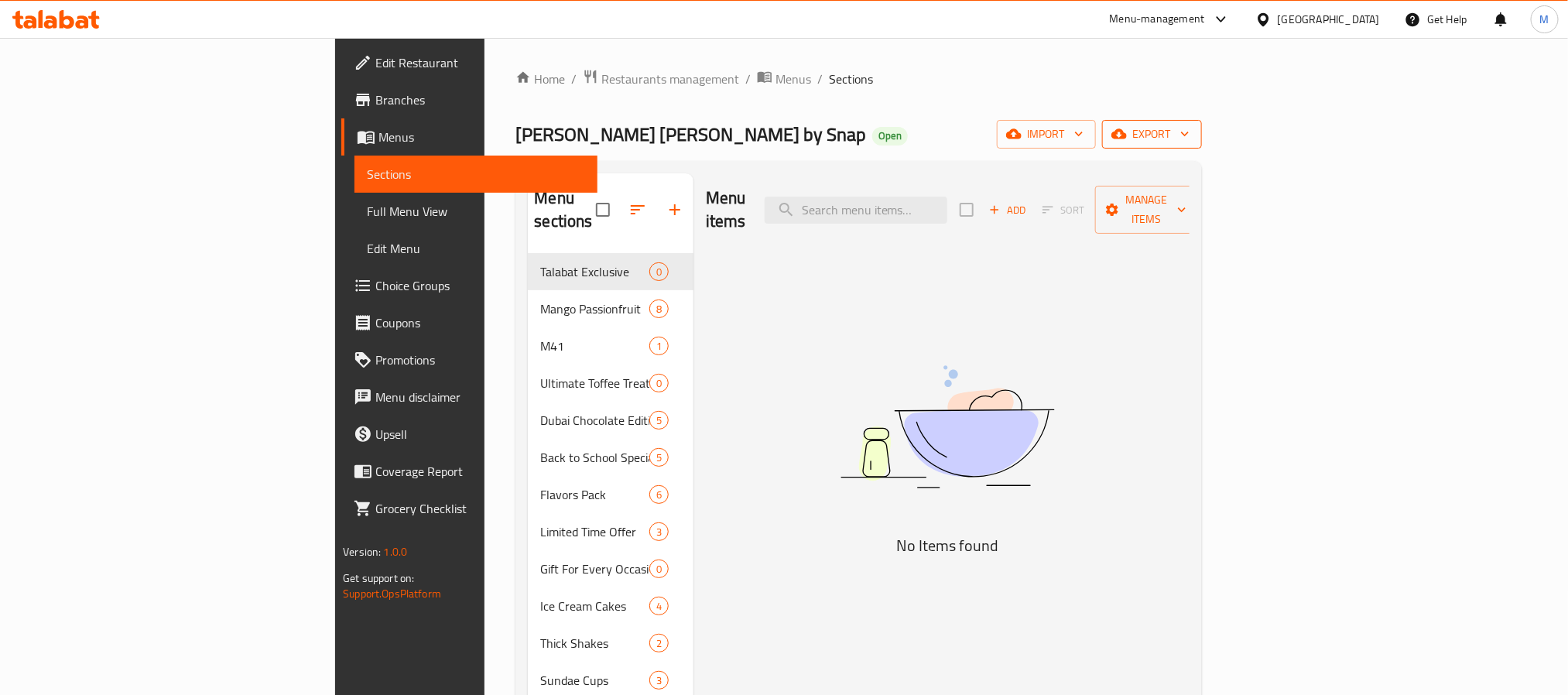
click at [1190, 143] on span "export" at bounding box center [1151, 134] width 75 height 19
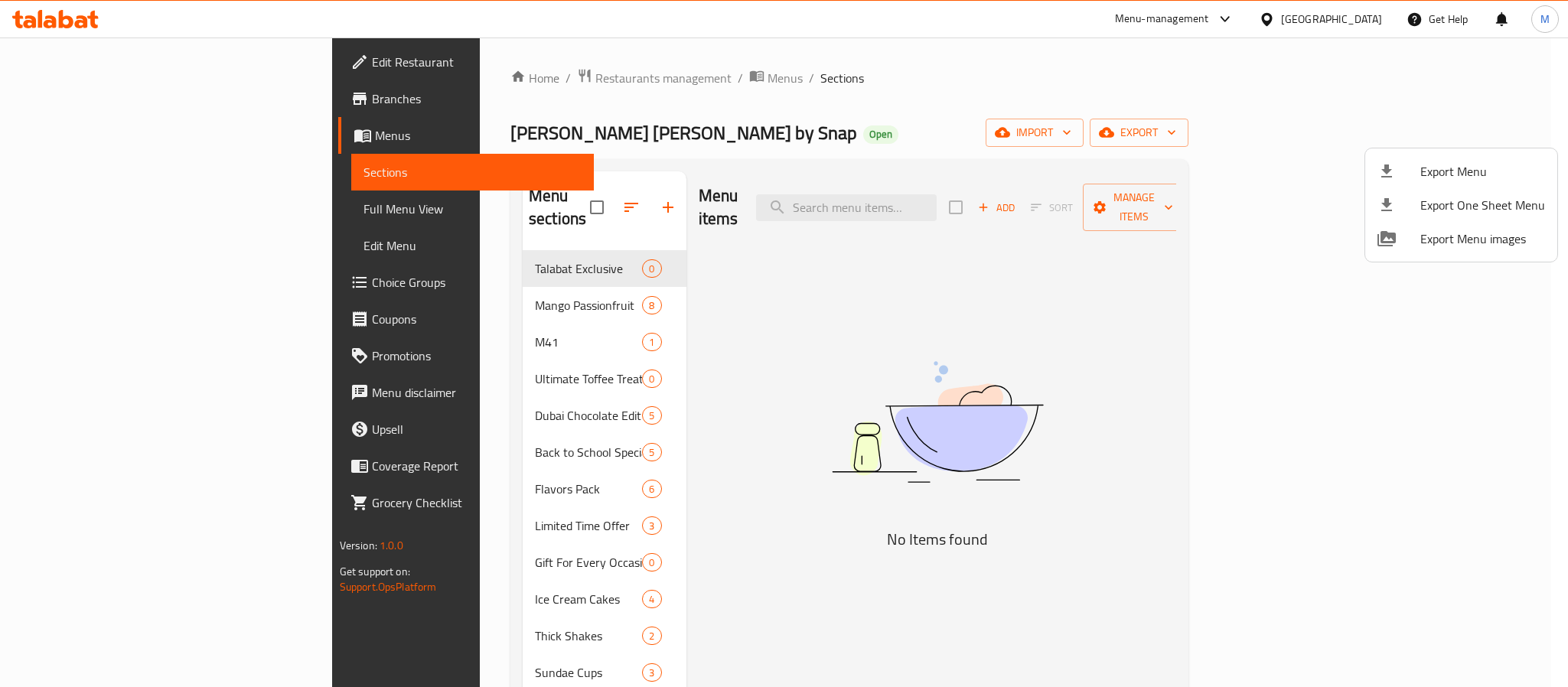
click at [1431, 76] on div at bounding box center [784, 344] width 1568 height 687
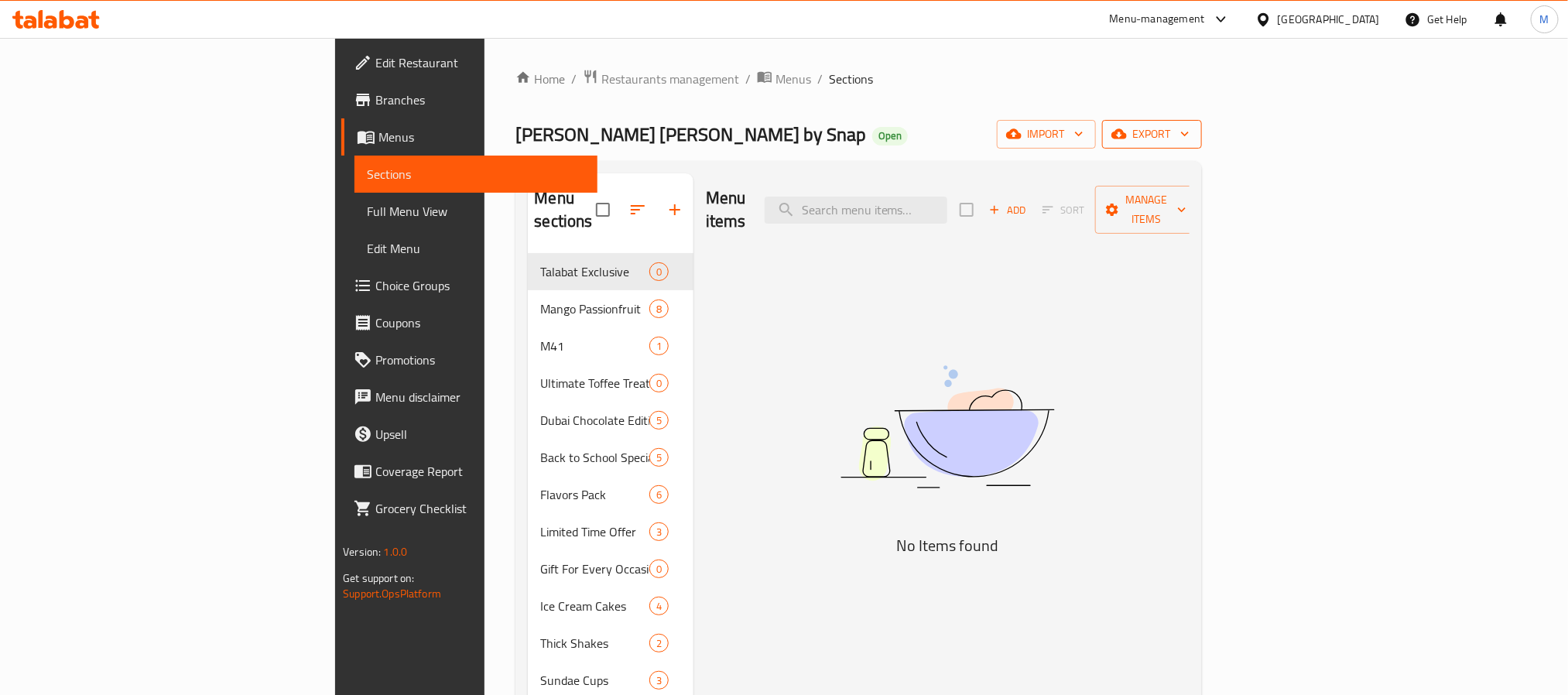
click at [1190, 128] on span "export" at bounding box center [1151, 134] width 75 height 19
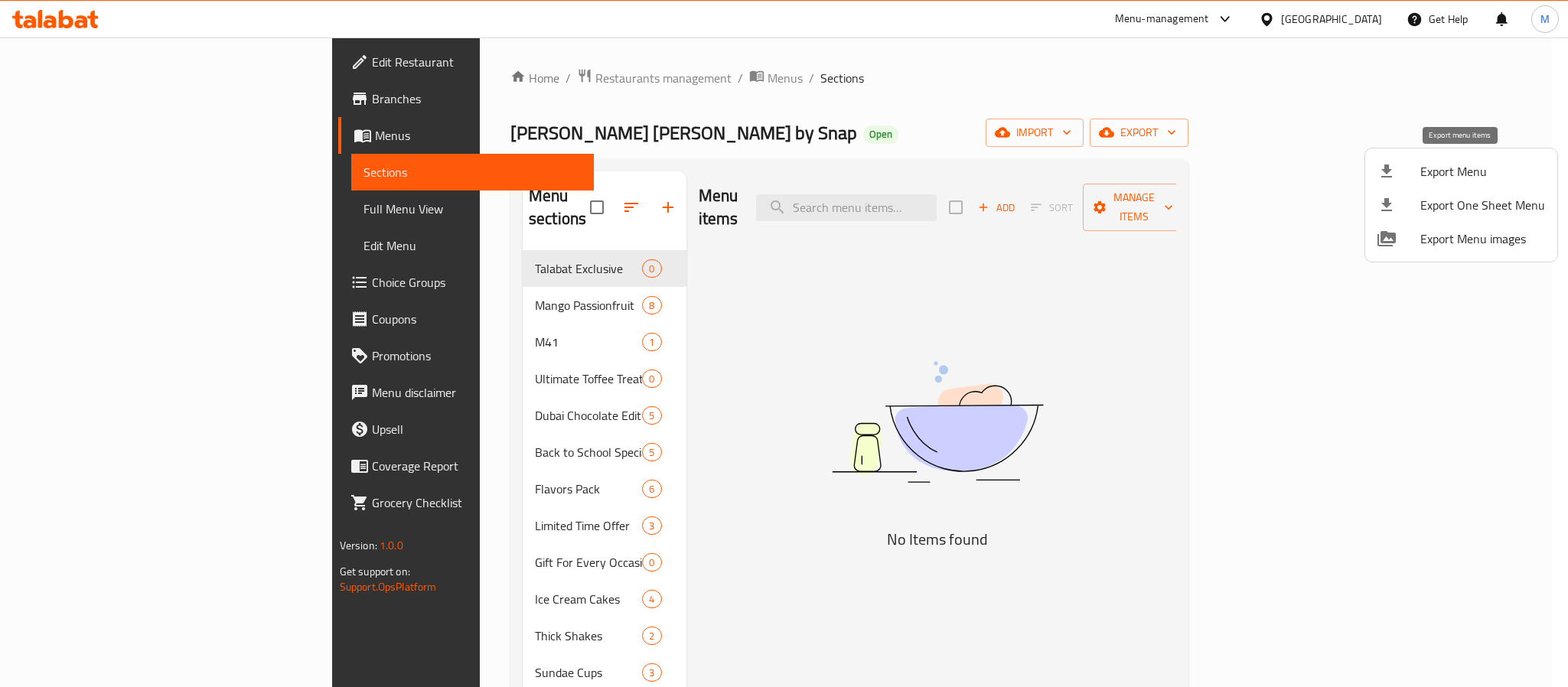
click at [1452, 170] on span "Export Menu" at bounding box center [1483, 171] width 125 height 18
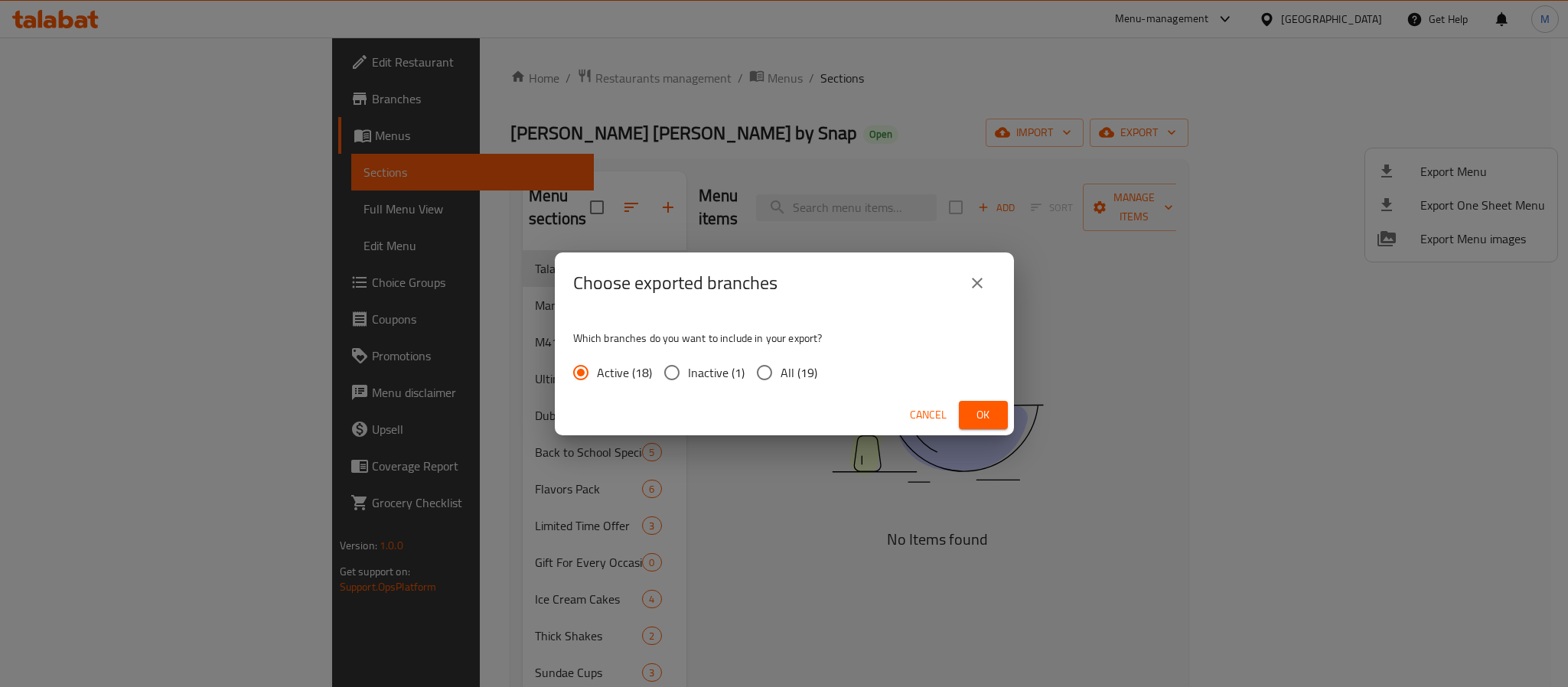
click at [786, 369] on span "All (19)" at bounding box center [799, 372] width 36 height 18
click at [781, 369] on input "All (19)" at bounding box center [764, 372] width 32 height 32
radio input "true"
click at [971, 407] on span "Ok" at bounding box center [984, 415] width 25 height 19
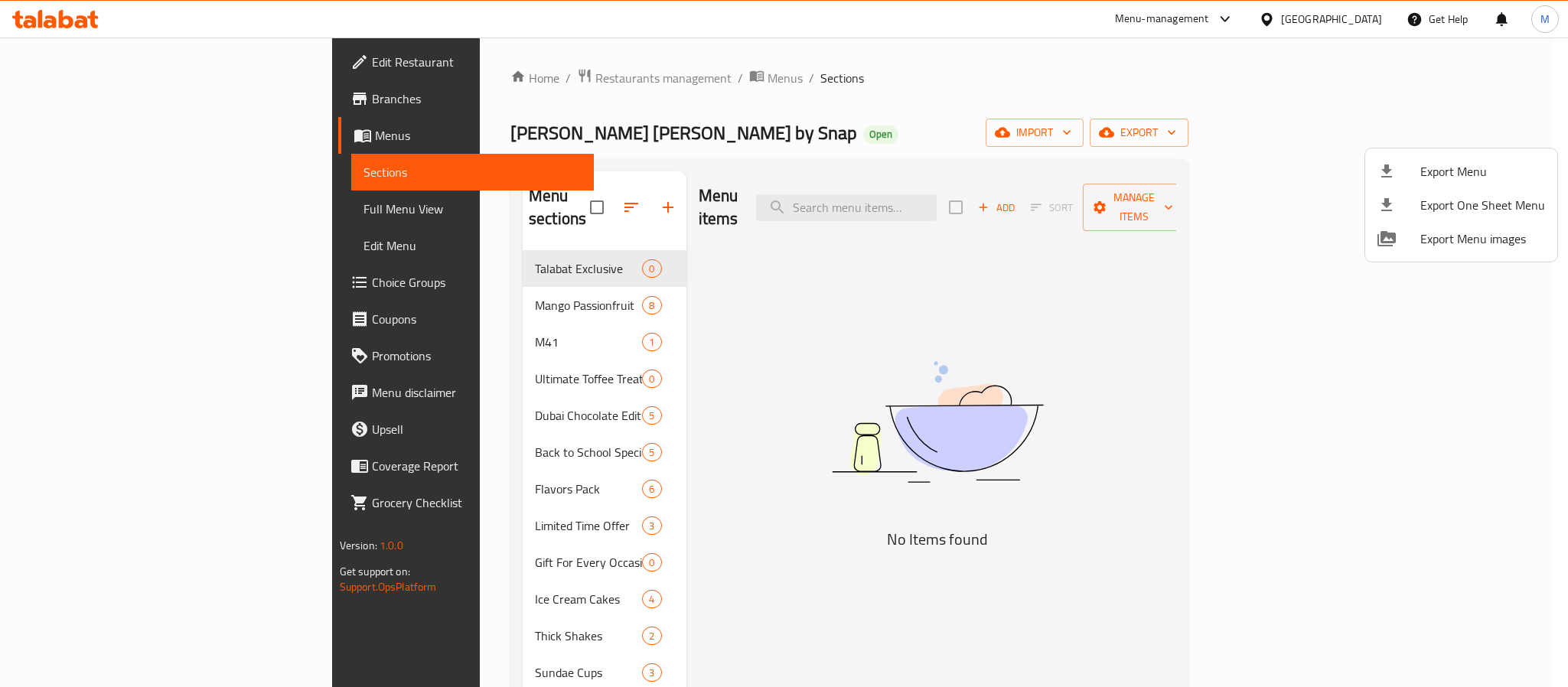
drag, startPoint x: 887, startPoint y: 30, endPoint x: 910, endPoint y: 25, distance: 23.5
click at [887, 30] on div at bounding box center [784, 344] width 1568 height 687
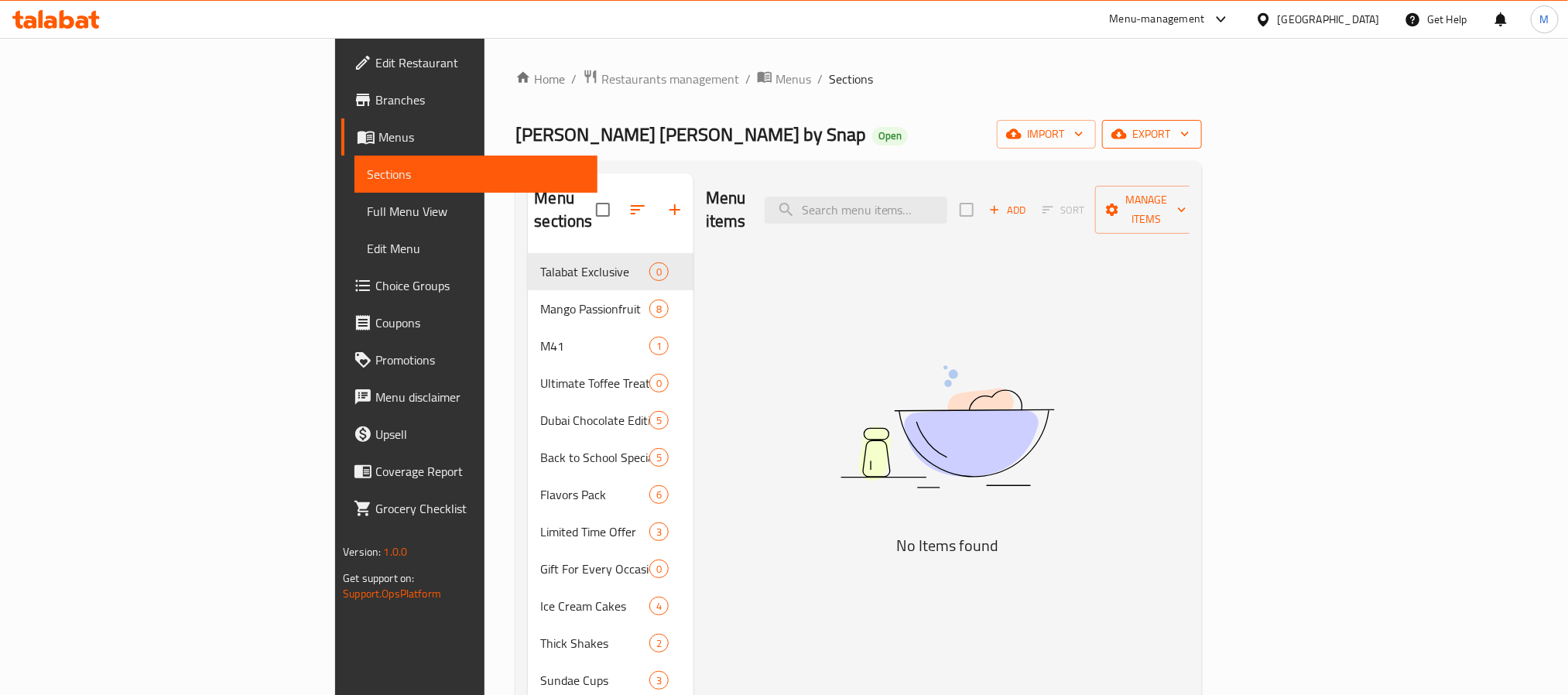
click at [1127, 130] on icon "button" at bounding box center [1119, 134] width 16 height 10
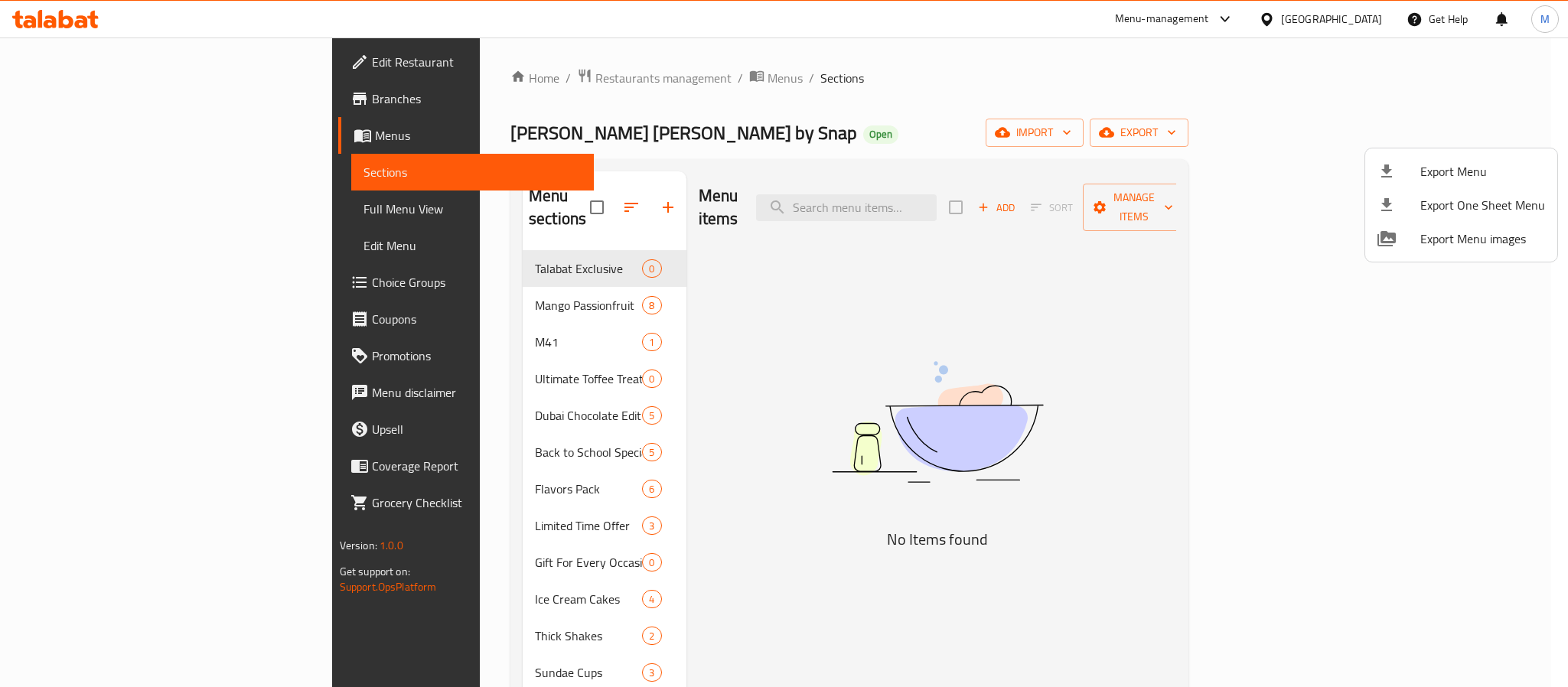
click at [1433, 168] on span "Export Menu" at bounding box center [1483, 171] width 125 height 18
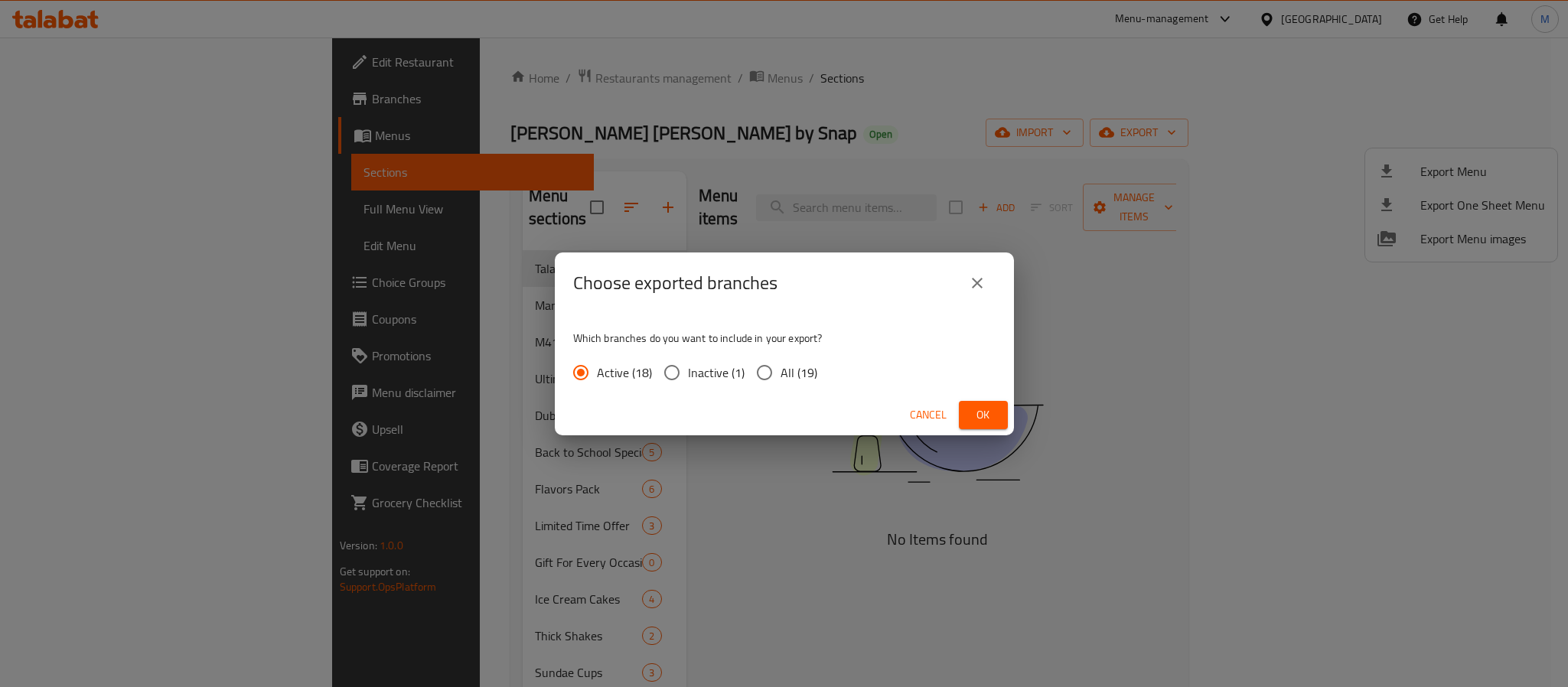
click at [791, 372] on span "All (19)" at bounding box center [799, 372] width 36 height 18
click at [781, 372] on input "All (19)" at bounding box center [764, 372] width 32 height 32
radio input "true"
click at [986, 412] on span "Ok" at bounding box center [984, 415] width 25 height 19
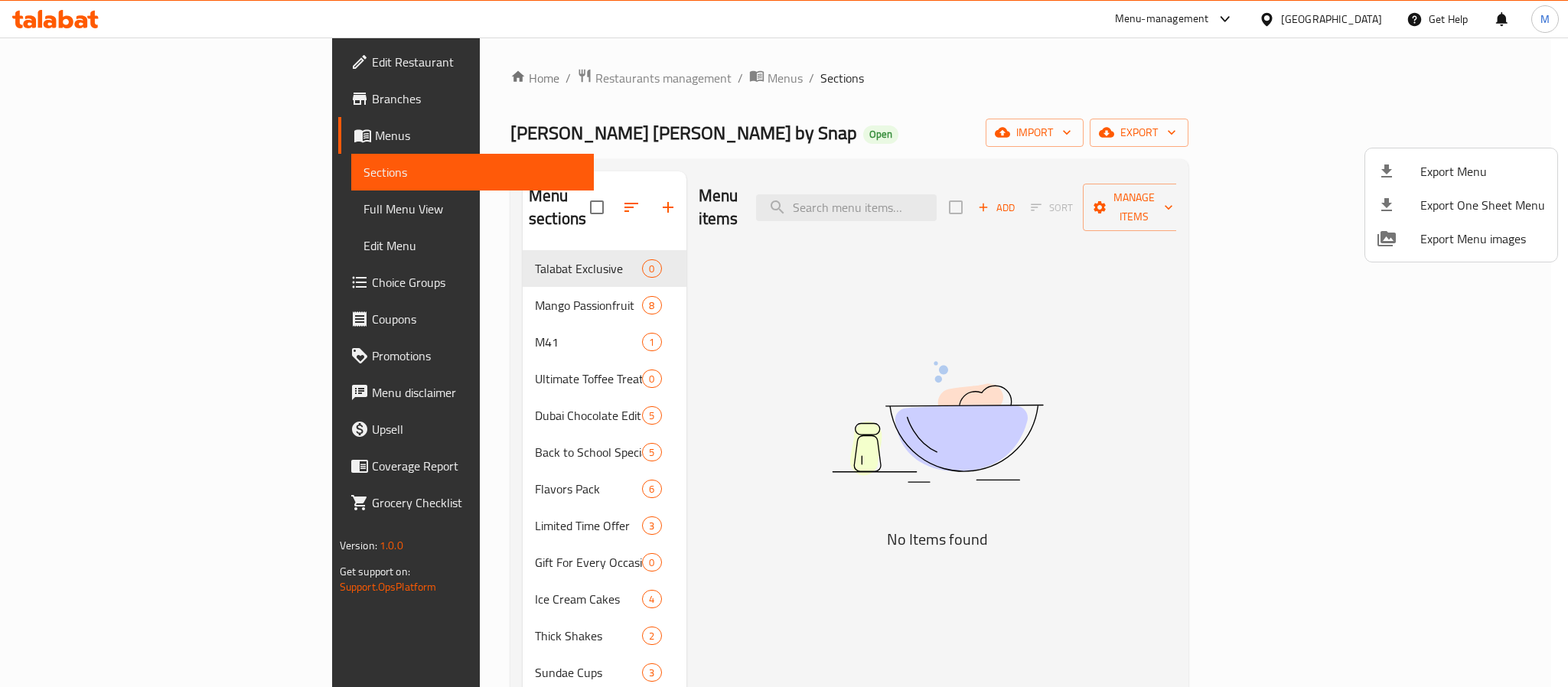
click at [1318, 16] on div at bounding box center [784, 344] width 1568 height 687
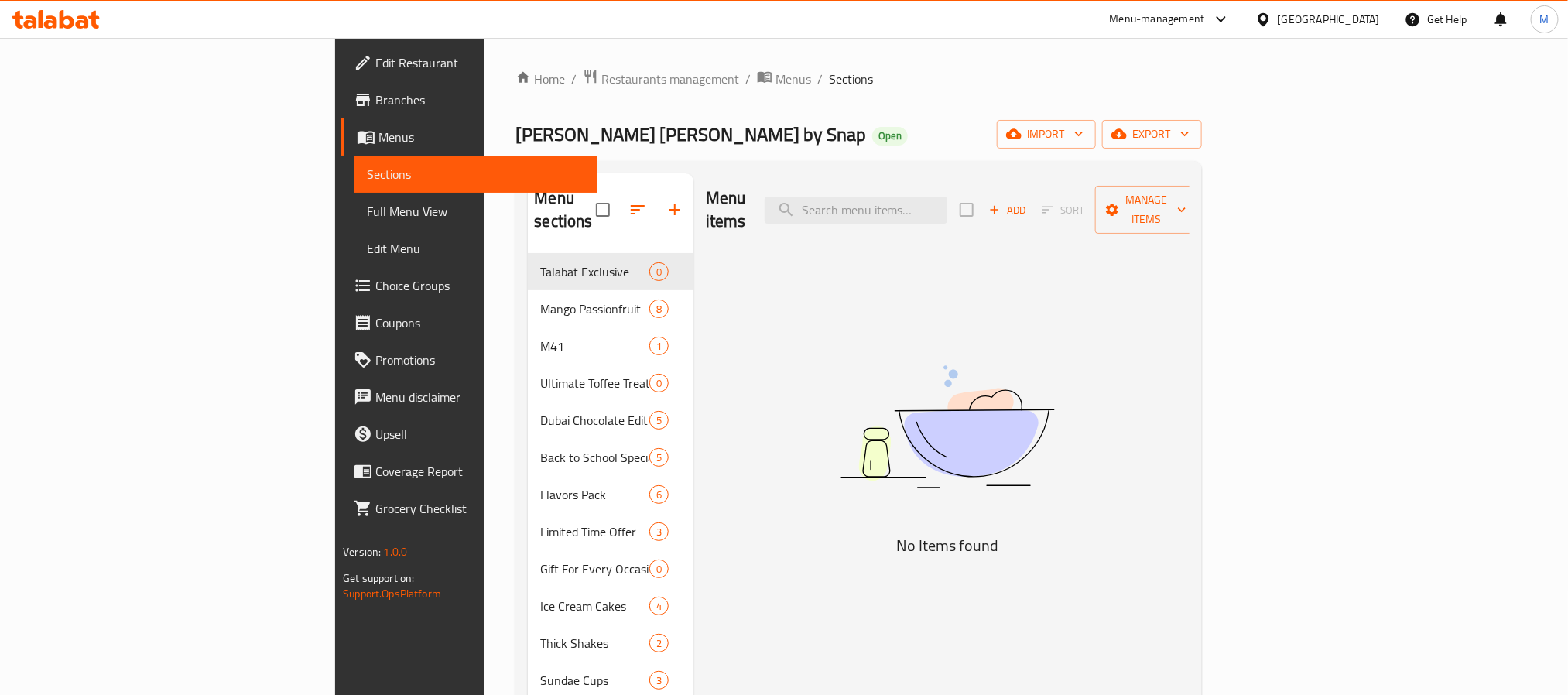
click at [1320, 24] on div "[GEOGRAPHIC_DATA]" at bounding box center [1328, 19] width 102 height 17
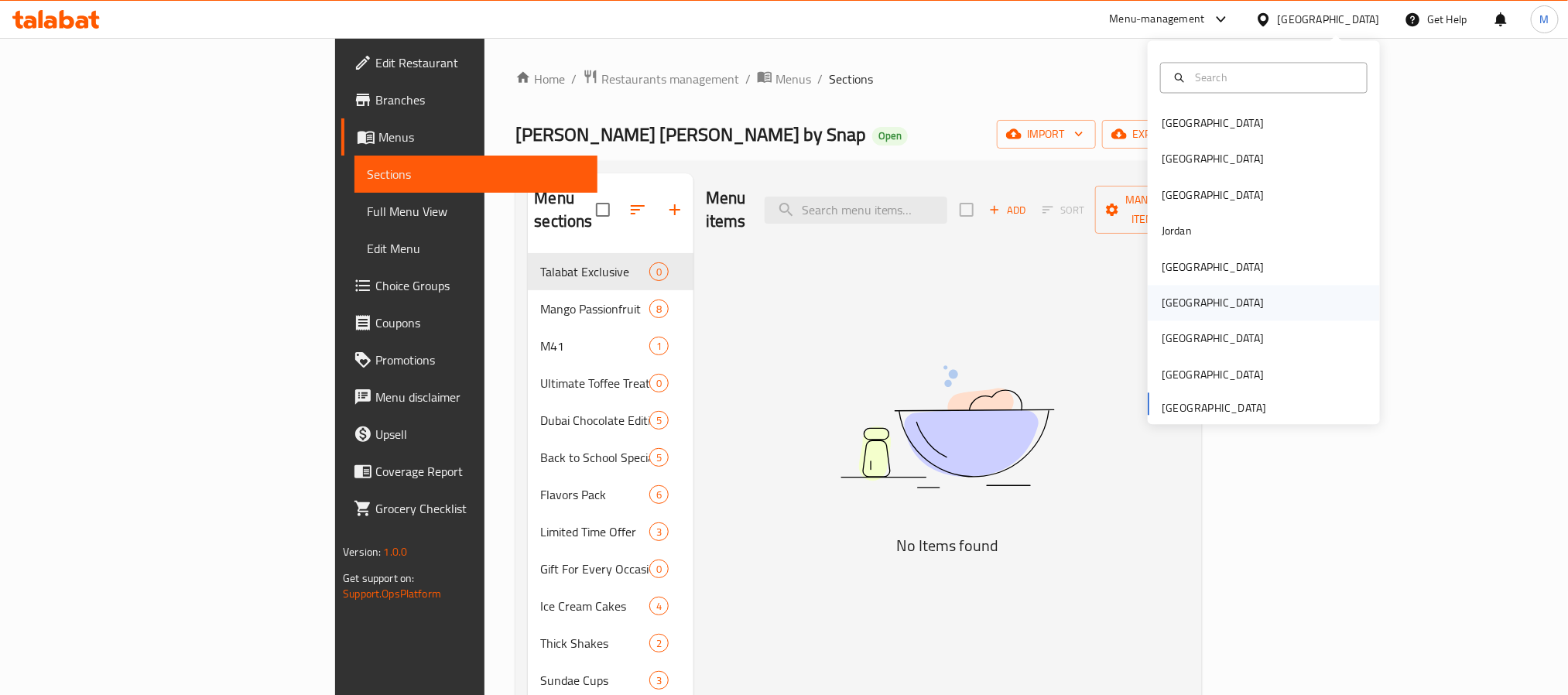
click at [1172, 303] on div "[GEOGRAPHIC_DATA]" at bounding box center [1212, 303] width 127 height 36
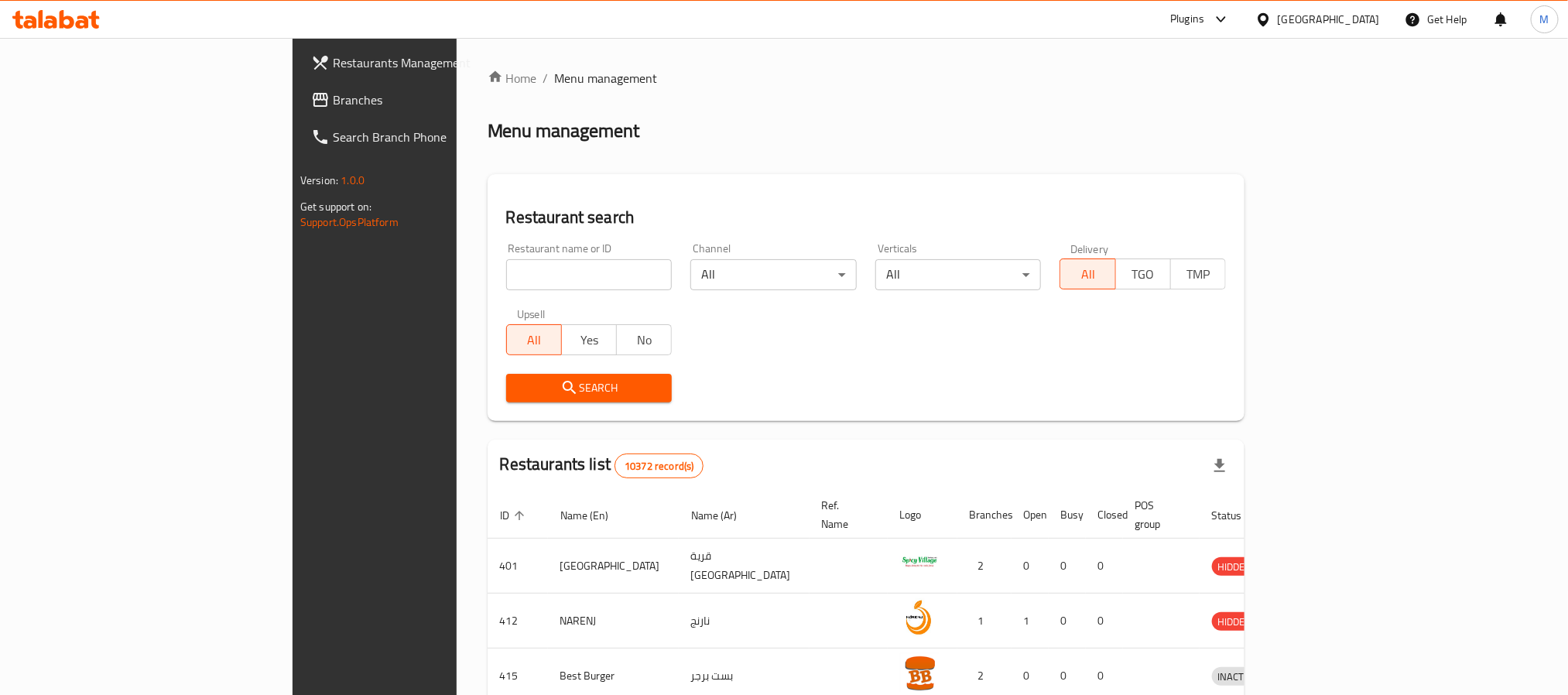
click at [506, 280] on input "search" at bounding box center [589, 275] width 166 height 31
paste input "18057"
type input "18057"
click button "Search" at bounding box center [589, 388] width 166 height 29
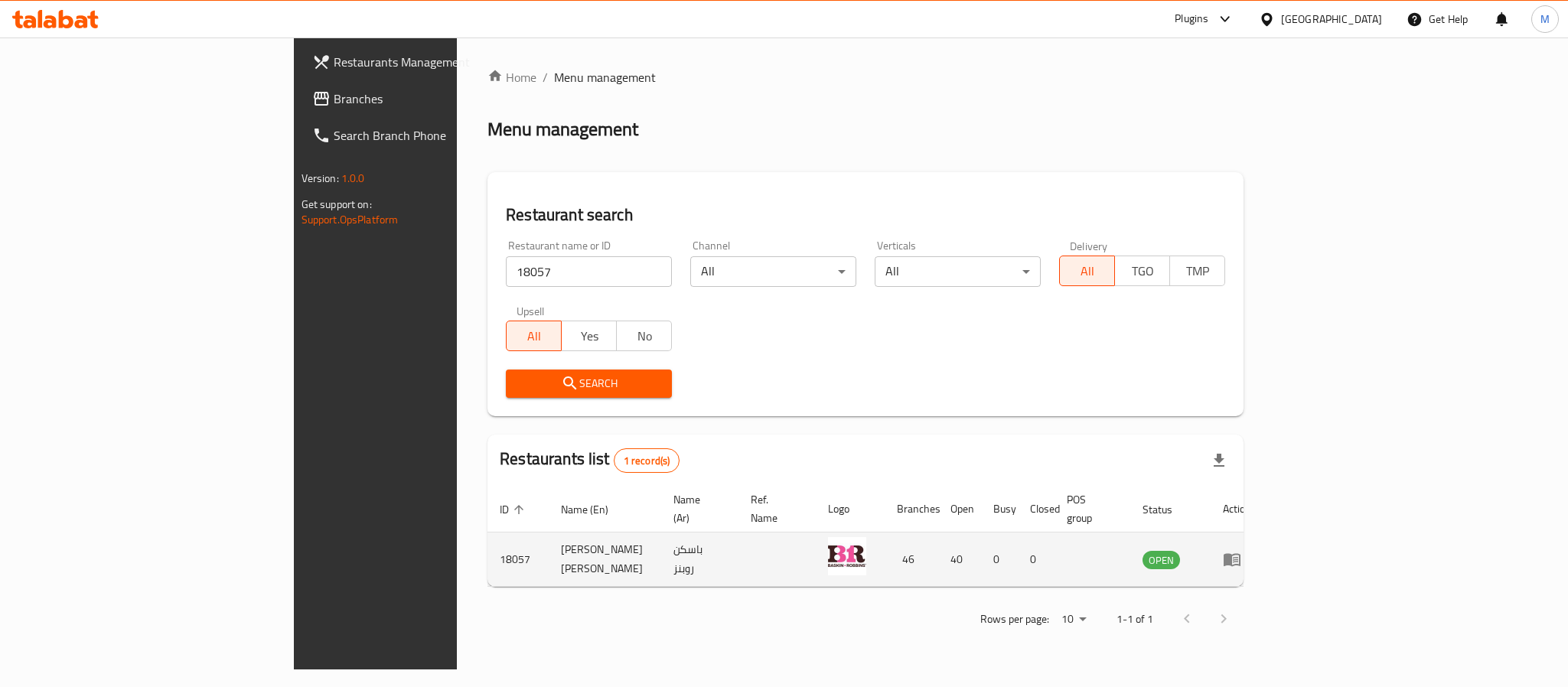
click at [1242, 550] on icon "enhanced table" at bounding box center [1232, 558] width 18 height 18
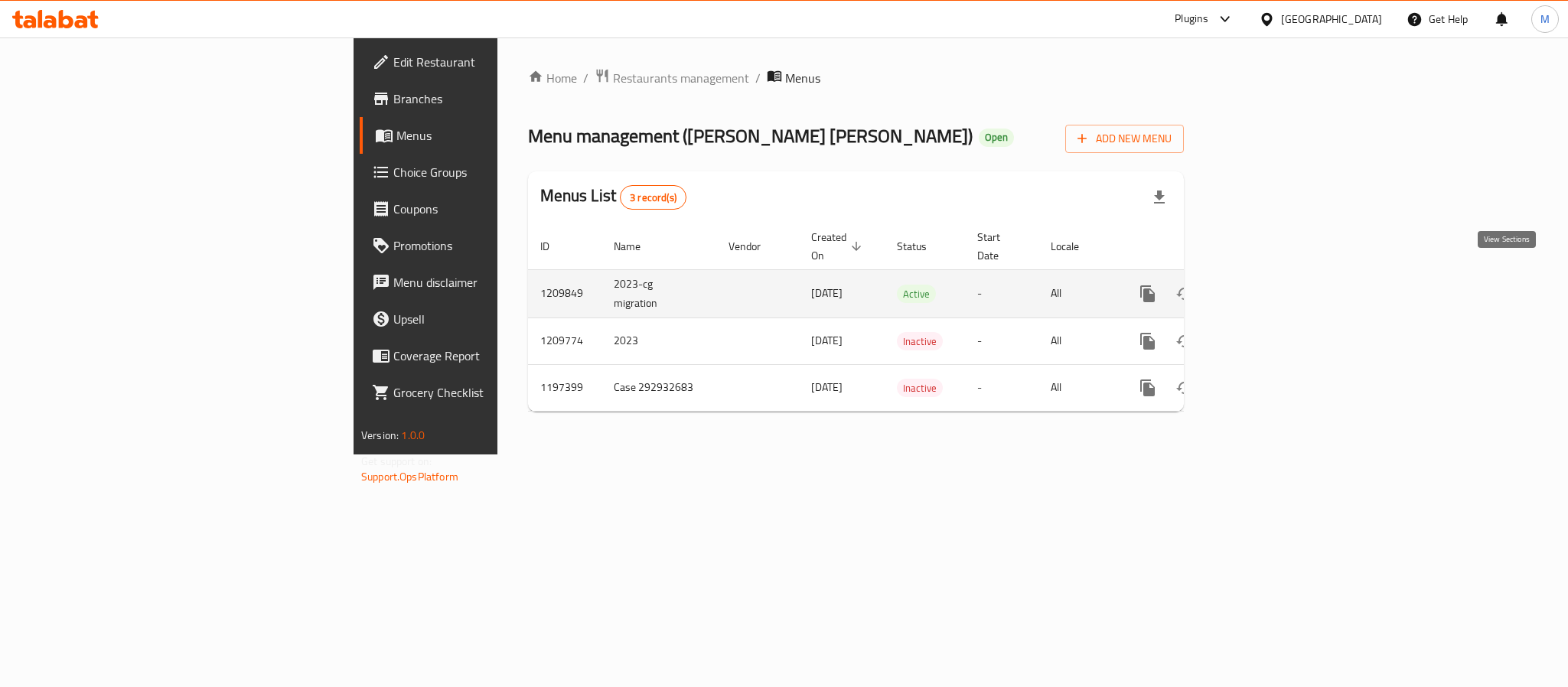
click at [1265, 287] on icon "enhanced table" at bounding box center [1258, 294] width 13 height 13
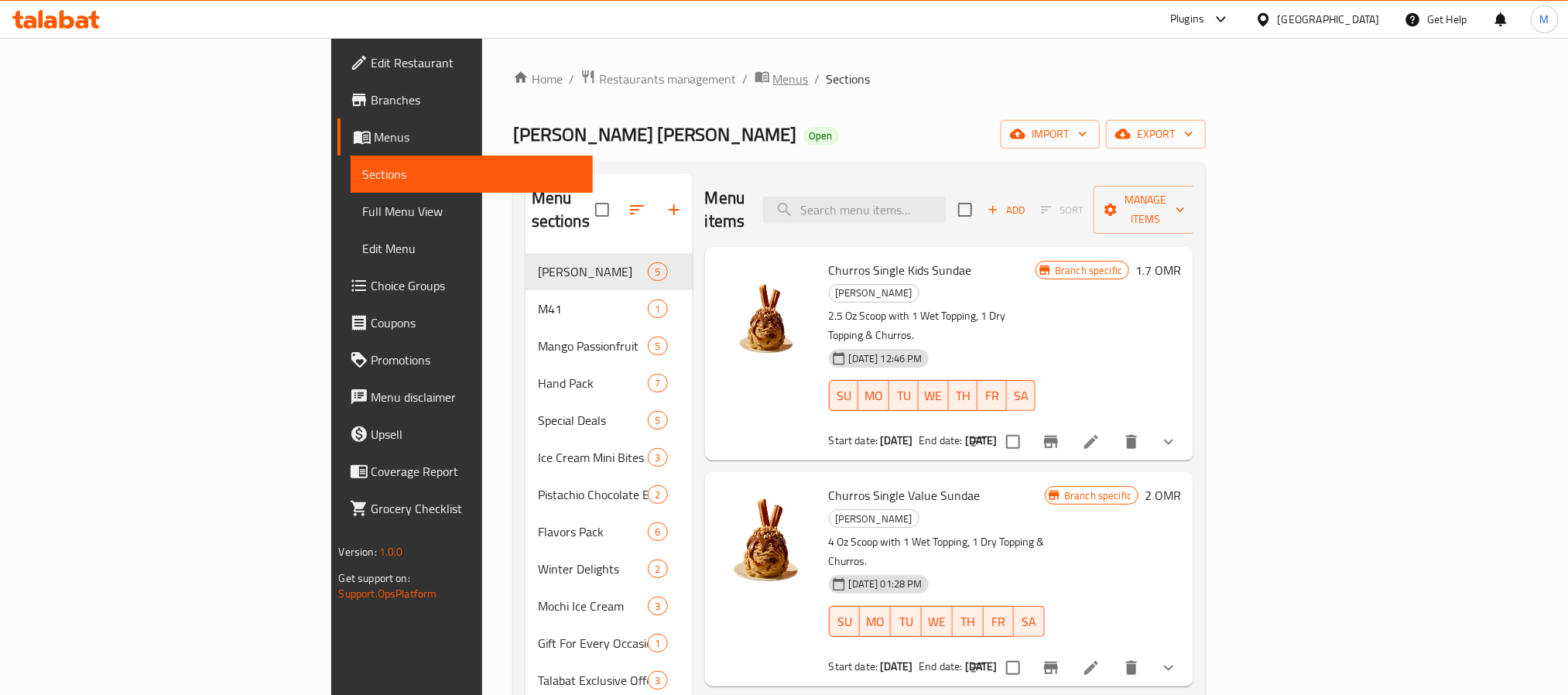
click at [773, 80] on span "Menus" at bounding box center [791, 79] width 36 height 18
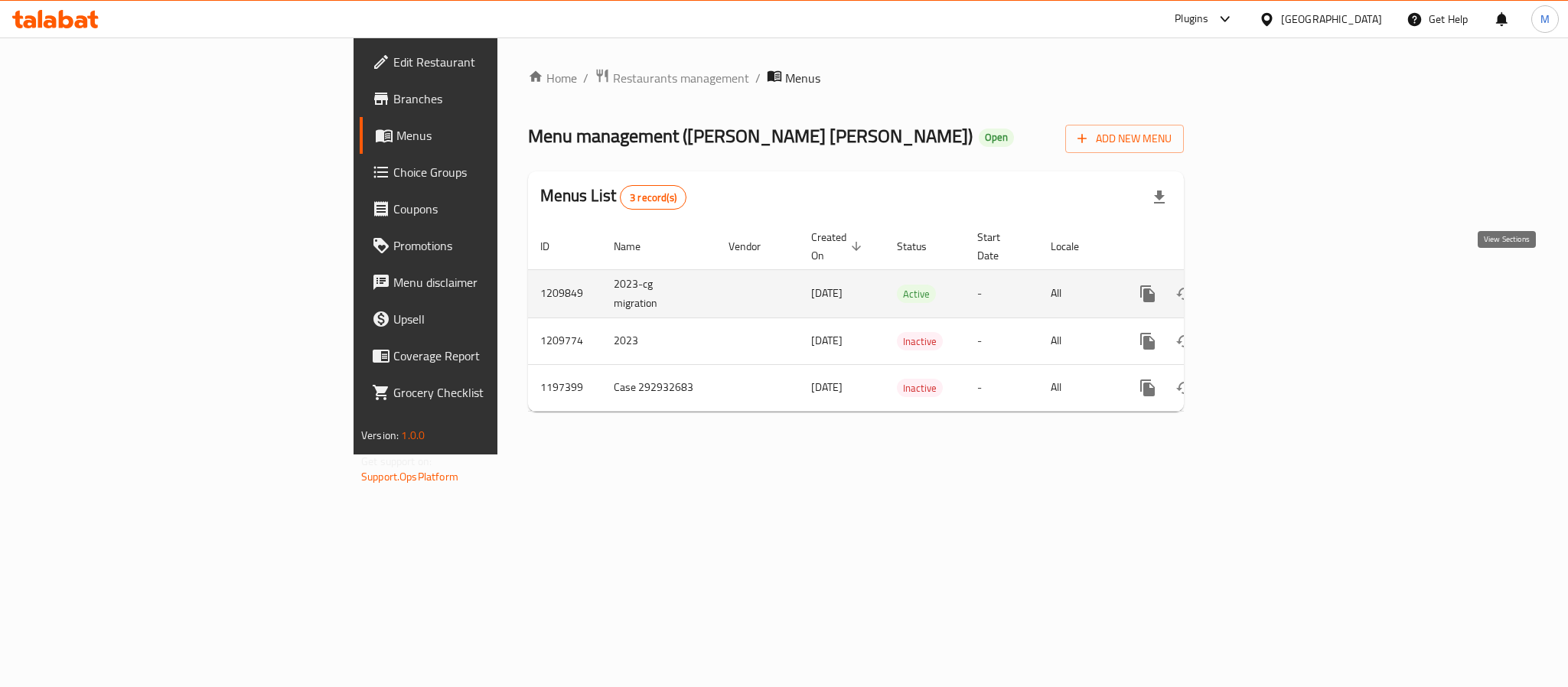
click at [1268, 285] on icon "enhanced table" at bounding box center [1258, 294] width 18 height 18
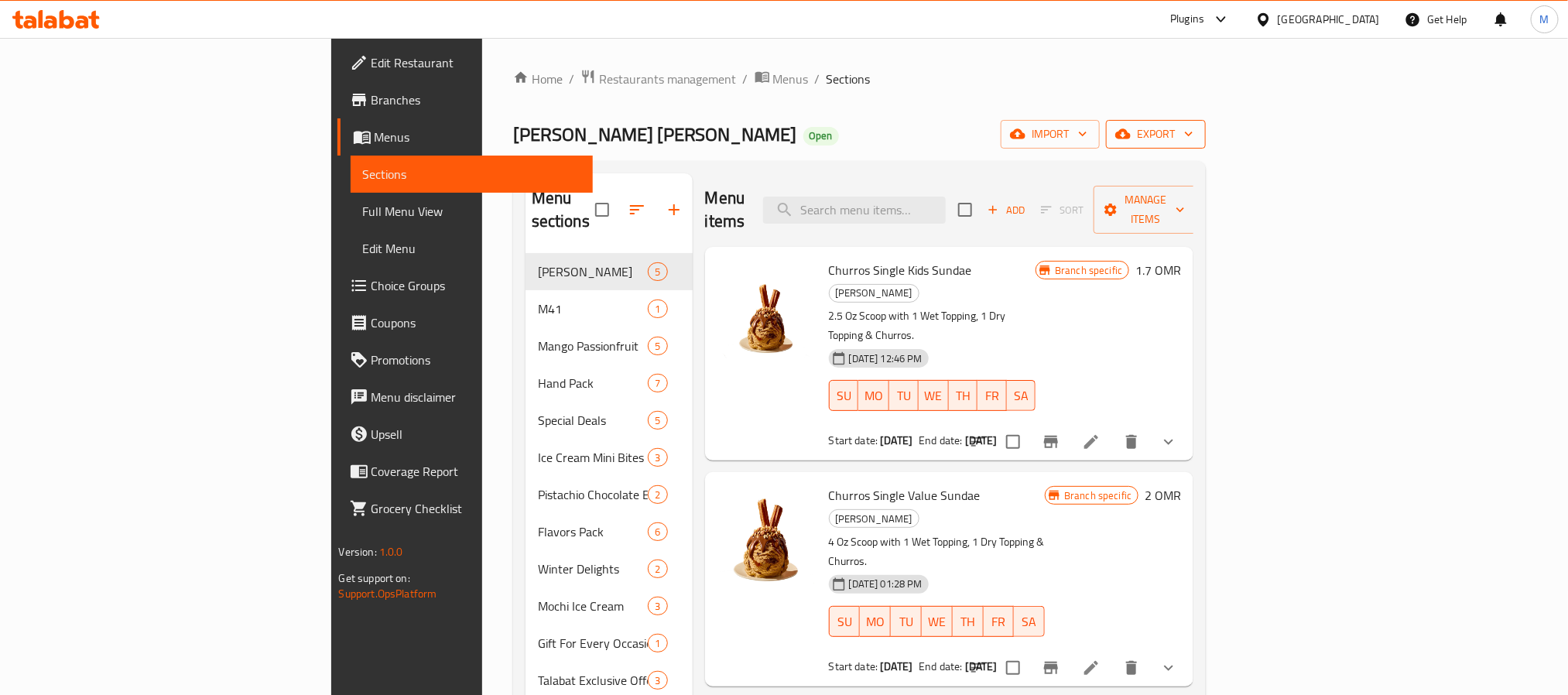
click at [1193, 138] on span "export" at bounding box center [1155, 134] width 75 height 19
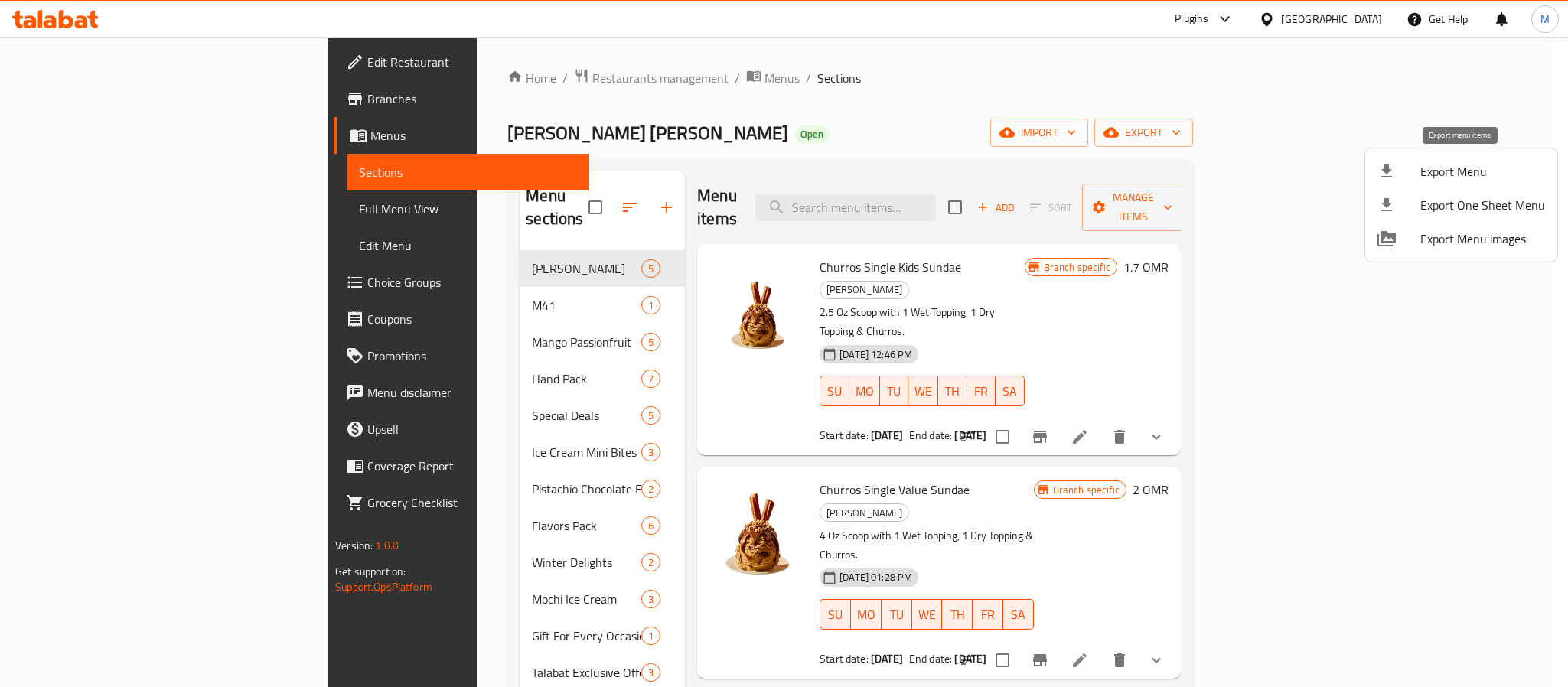
click at [1447, 170] on span "Export Menu" at bounding box center [1483, 171] width 125 height 18
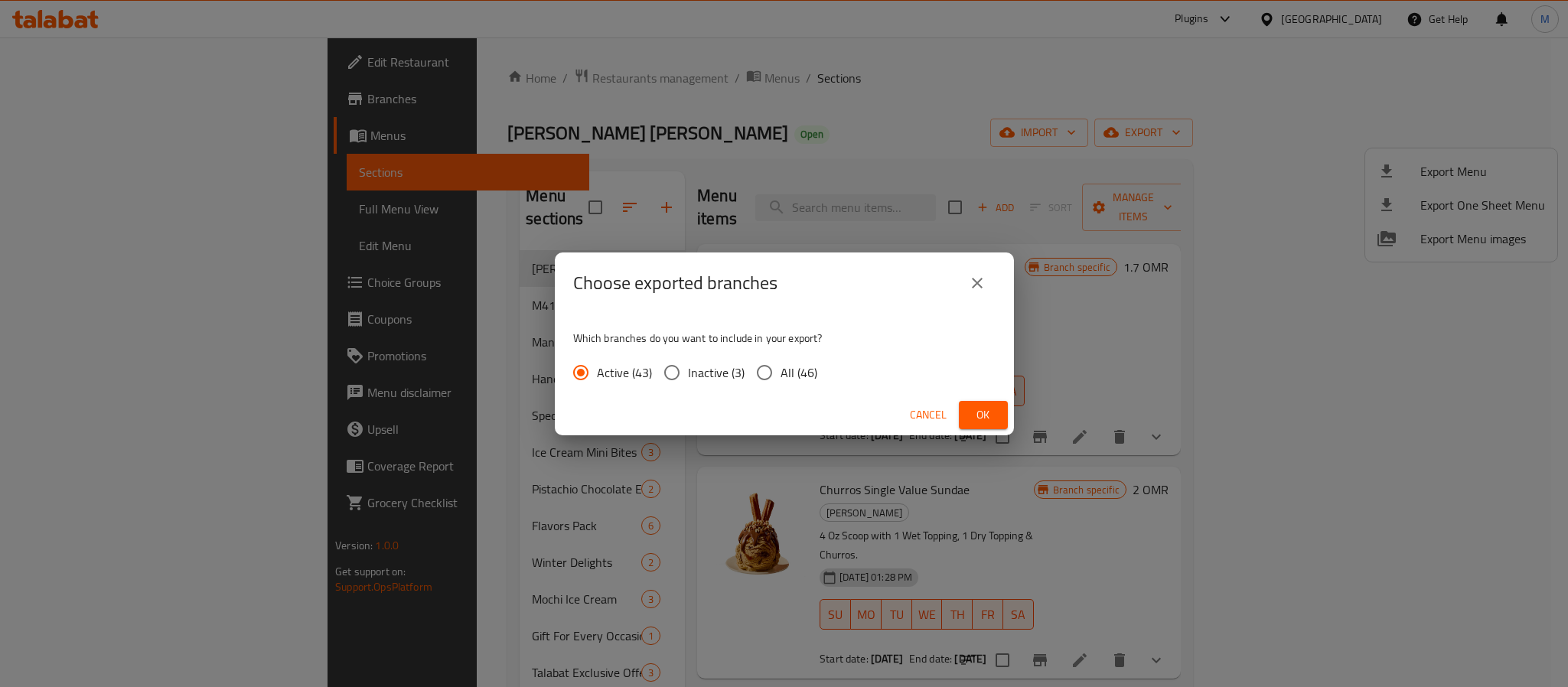
click at [785, 374] on span "All (46)" at bounding box center [799, 372] width 36 height 18
click at [781, 374] on input "All (46)" at bounding box center [764, 372] width 32 height 32
radio input "true"
click at [971, 414] on span "Ok" at bounding box center [984, 415] width 25 height 19
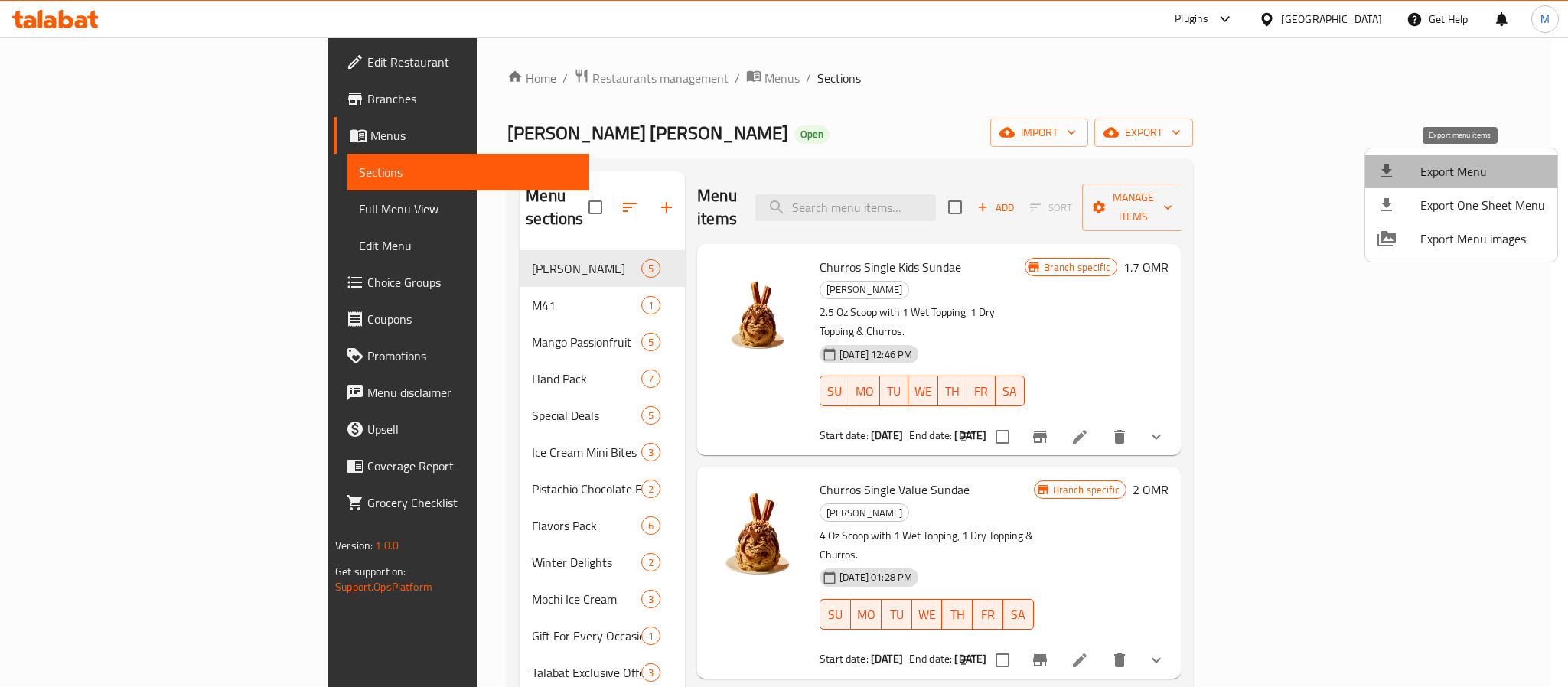
click at [1470, 173] on span "Export Menu" at bounding box center [1483, 171] width 125 height 18
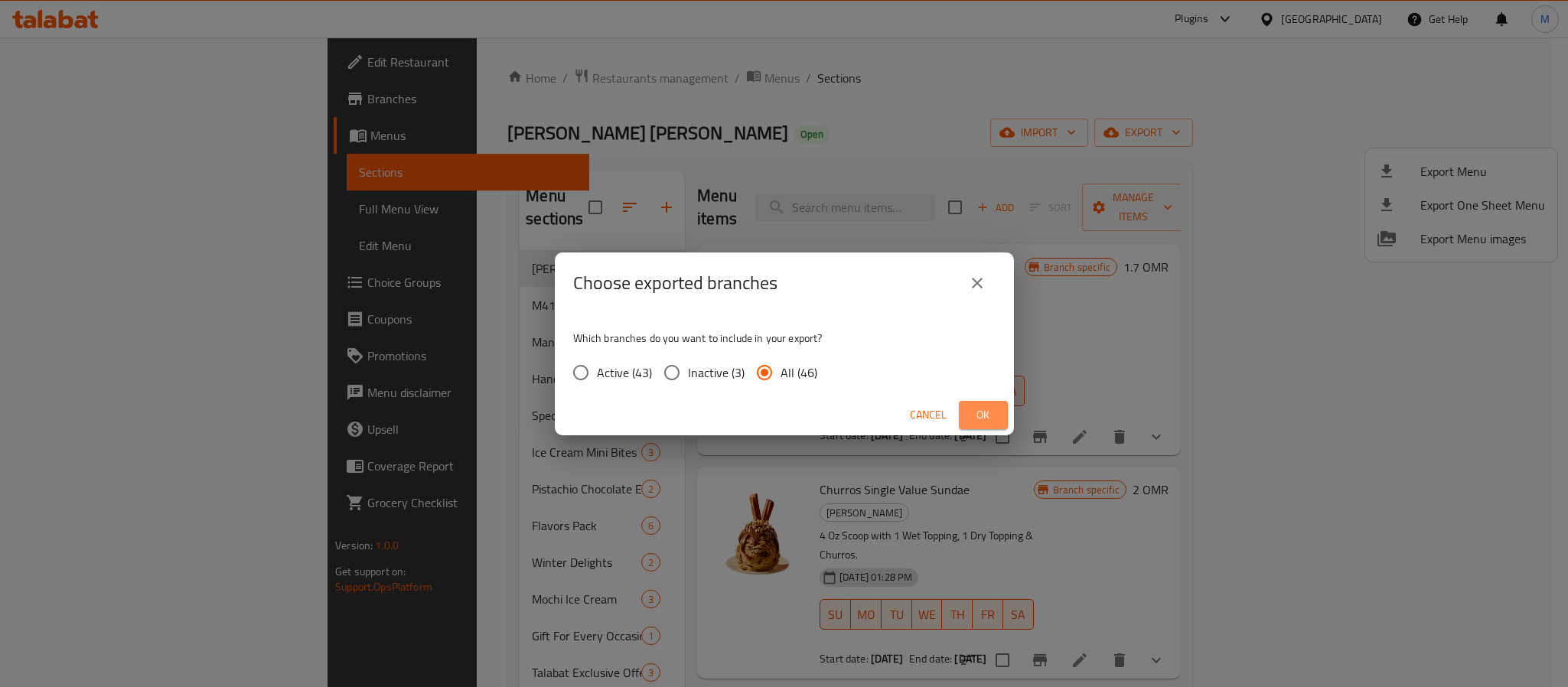
click at [994, 417] on span "Ok" at bounding box center [984, 415] width 25 height 19
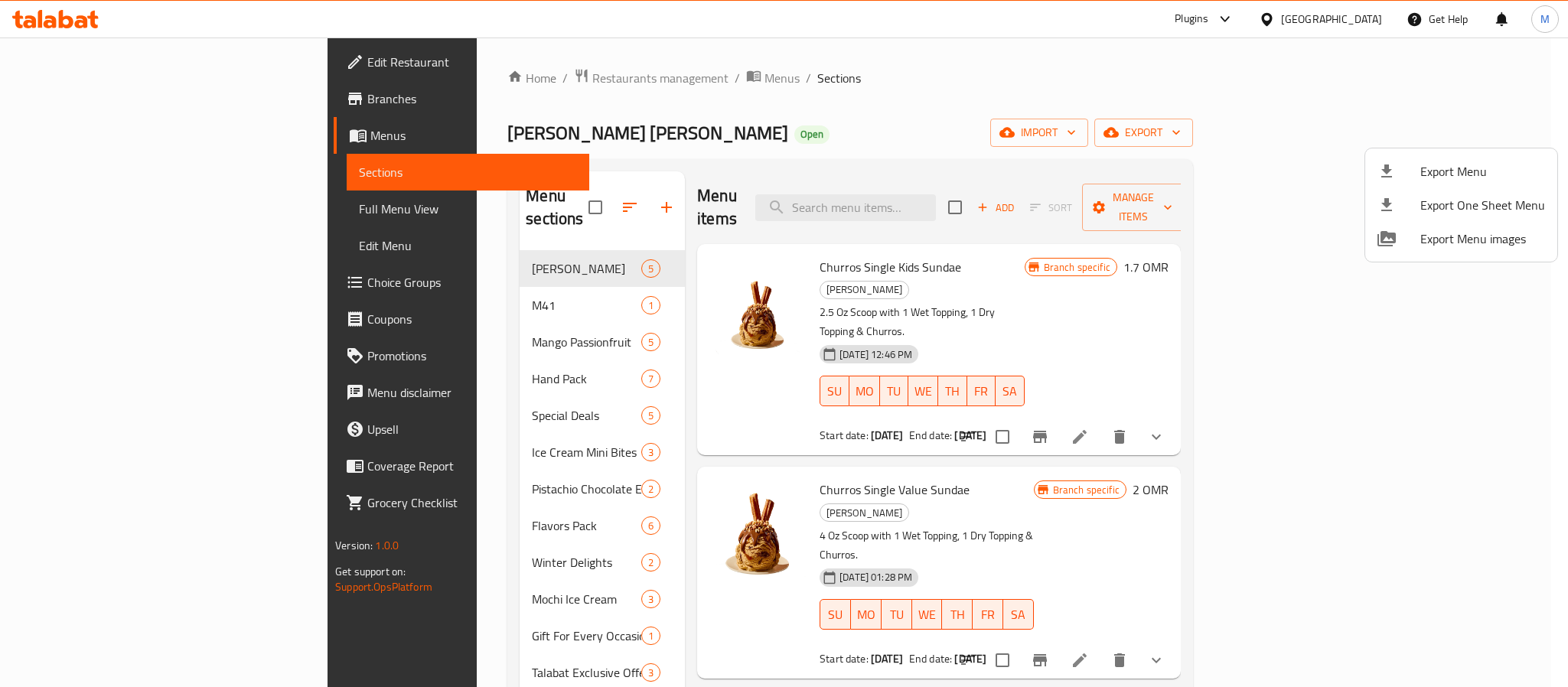
click at [402, 78] on div at bounding box center [784, 344] width 1568 height 687
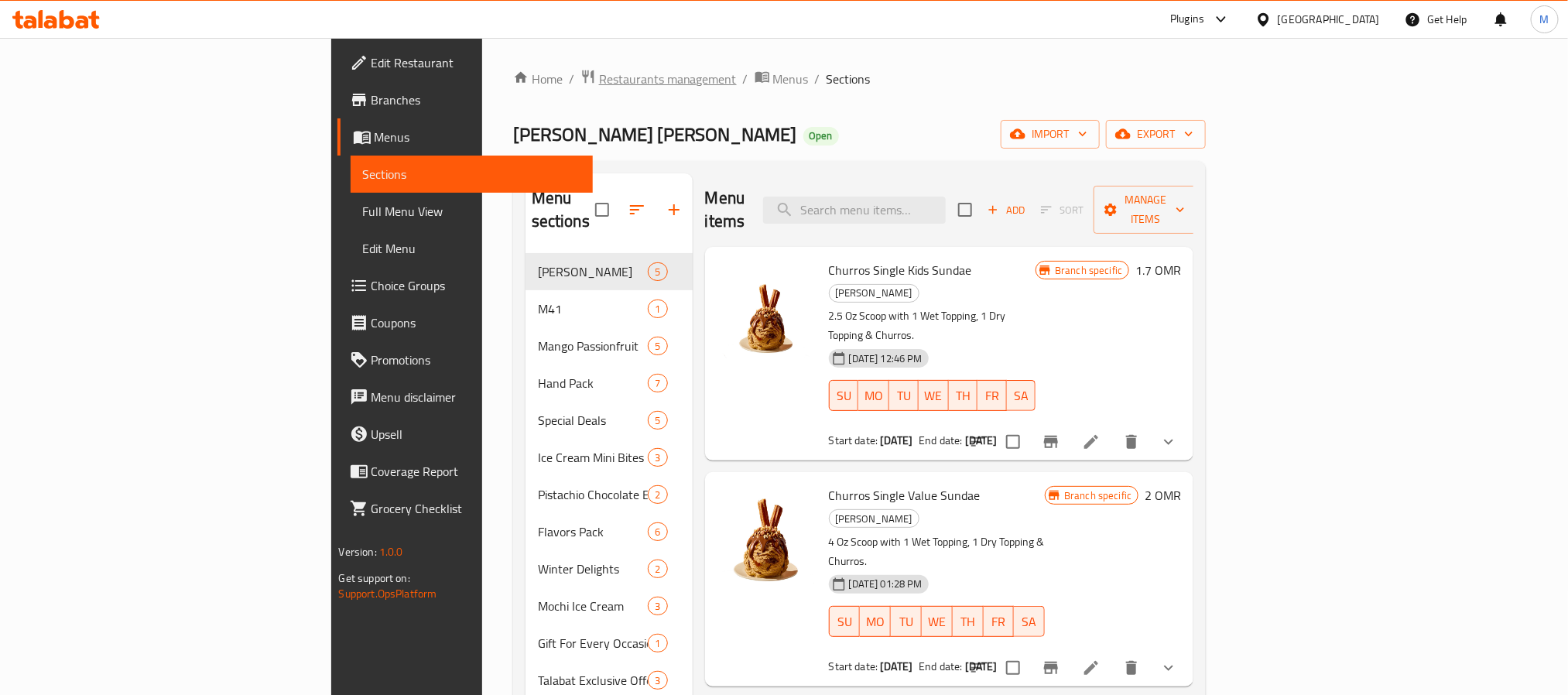
click at [599, 79] on span "Restaurants management" at bounding box center [668, 79] width 138 height 18
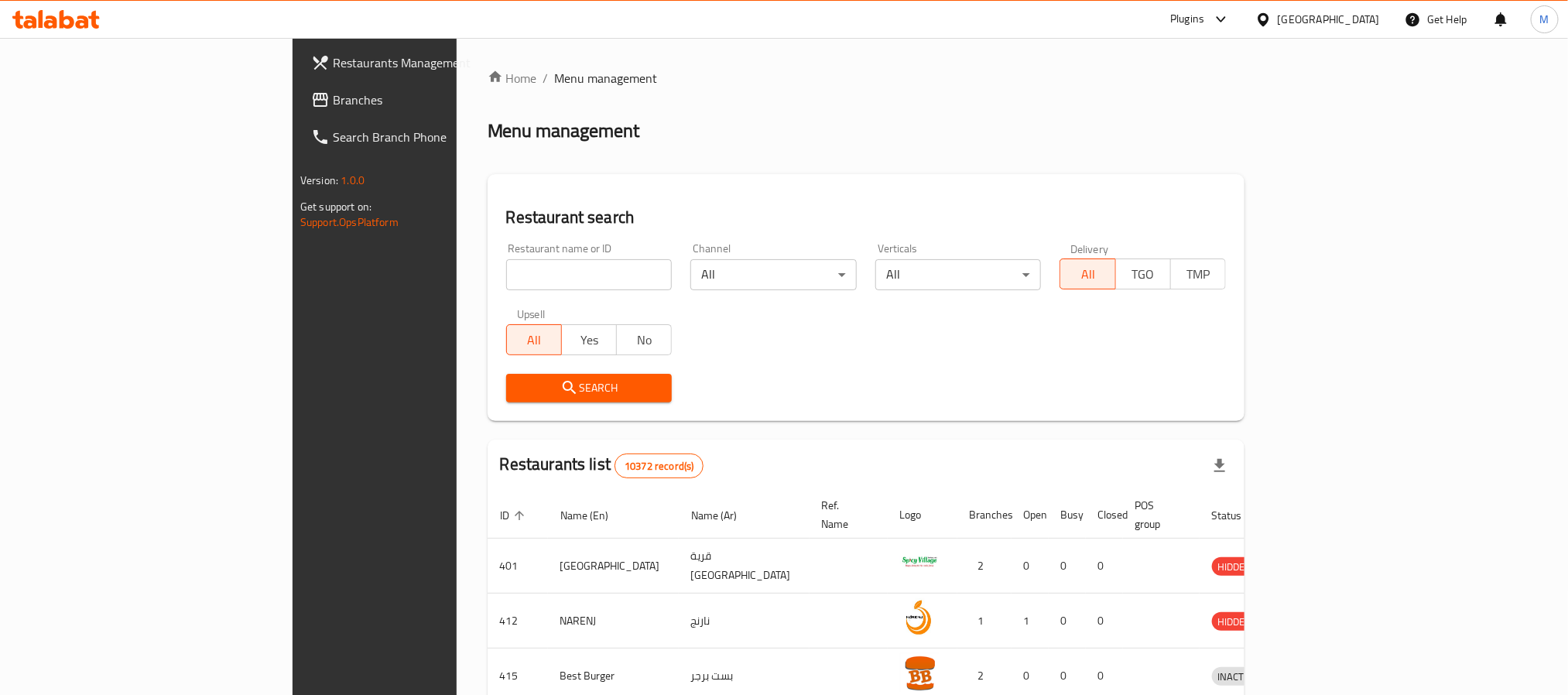
click at [1352, 7] on div "[GEOGRAPHIC_DATA]" at bounding box center [1318, 19] width 149 height 37
click at [1268, 23] on icon at bounding box center [1262, 19] width 11 height 14
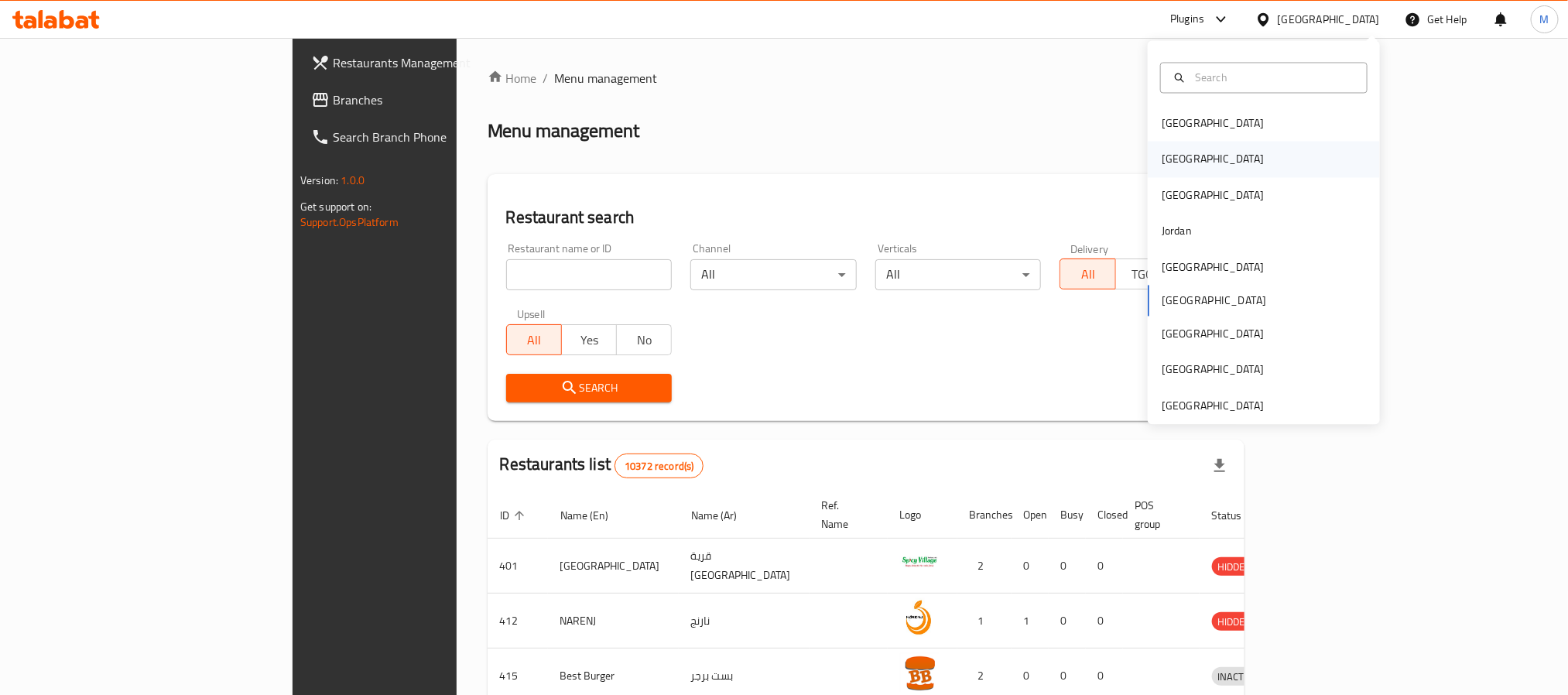
click at [1182, 167] on div "[GEOGRAPHIC_DATA]" at bounding box center [1212, 159] width 127 height 36
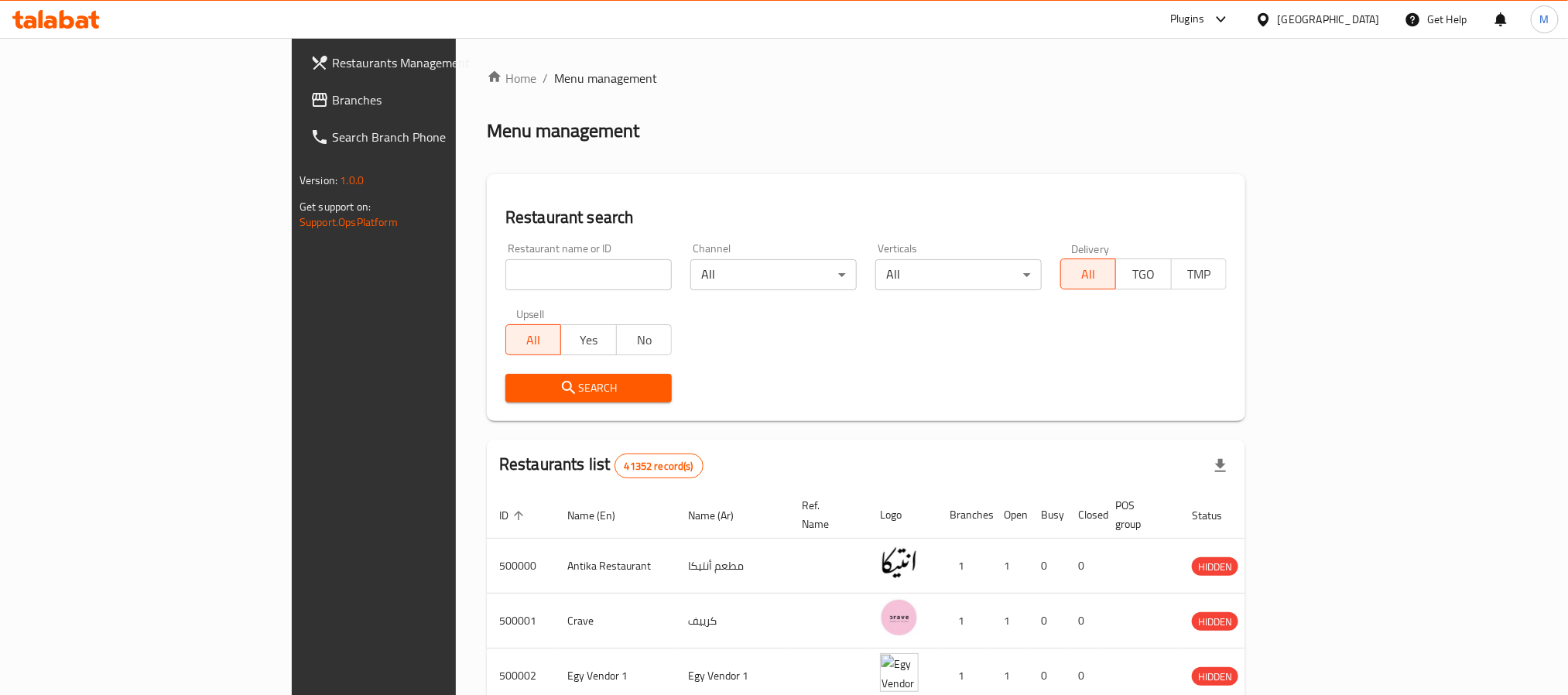
click at [530, 270] on input "search" at bounding box center [588, 275] width 166 height 31
paste input "https://talabat.knowledgeowl.com/home/branch-updates-f53e448#status-guidelines"
type input "https://talabat.knowledgeowl.com/home/branch-updates-f53e448#status-guidelines"
click button "Search" at bounding box center [588, 388] width 166 height 29
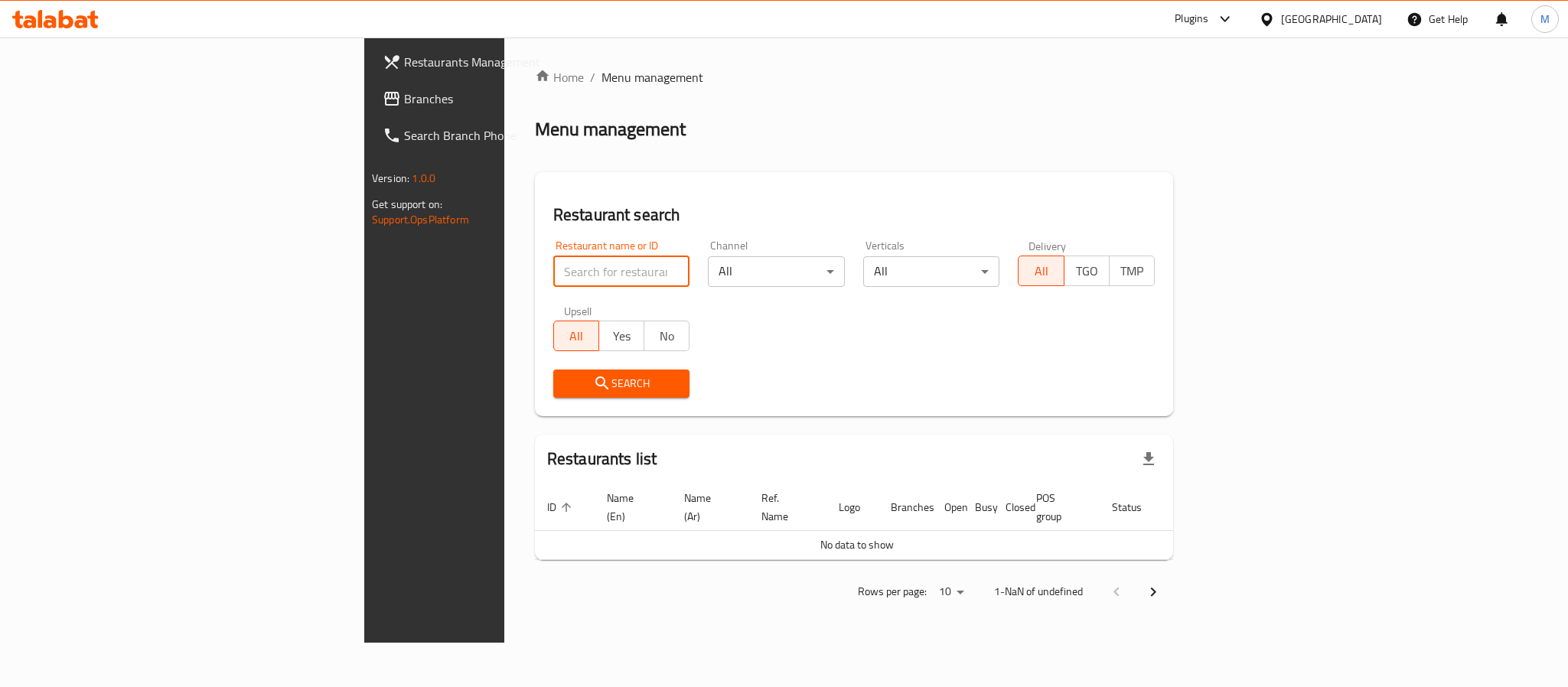
click at [554, 267] on input "search" at bounding box center [622, 272] width 137 height 31
paste input "700895"
type input "700895"
click button "Search" at bounding box center [622, 384] width 137 height 29
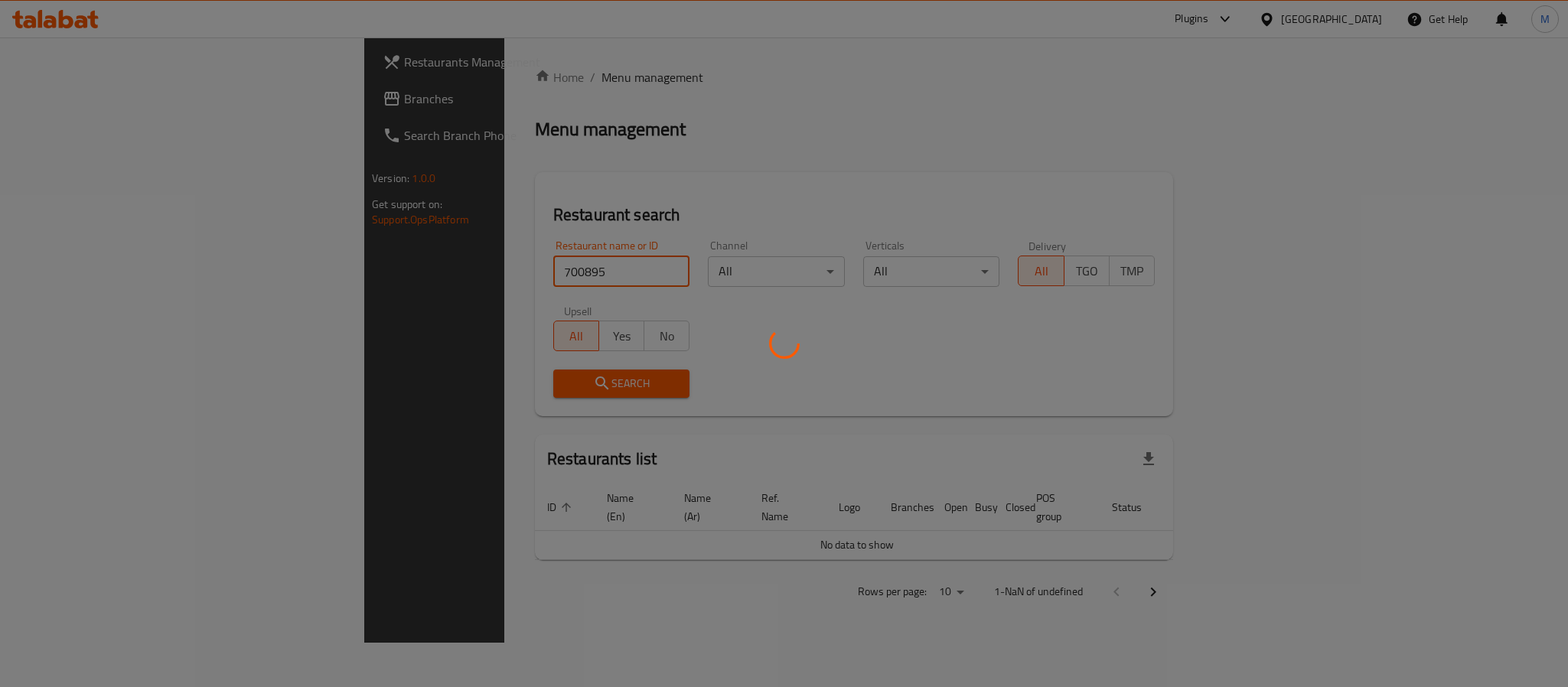
click button "Search" at bounding box center [622, 384] width 137 height 29
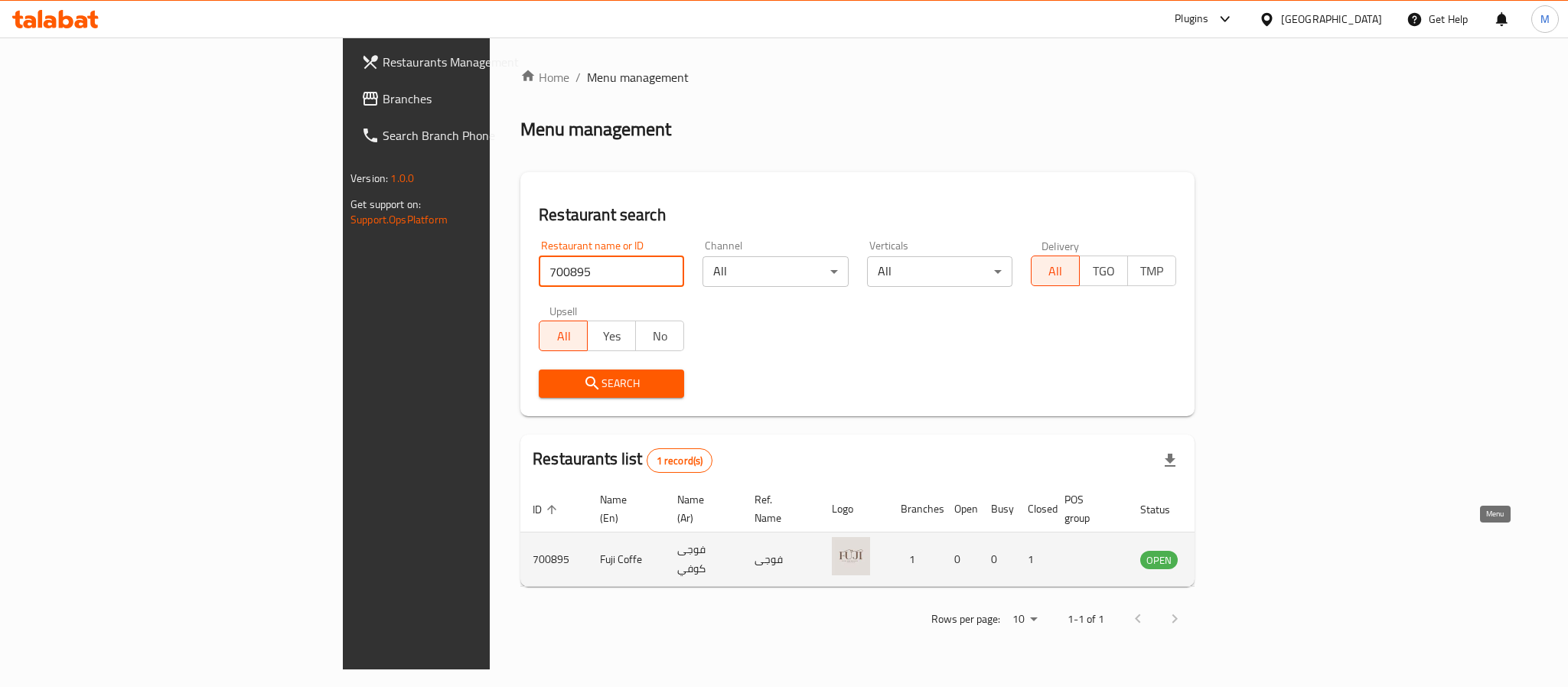
click at [1239, 550] on icon "enhanced table" at bounding box center [1229, 558] width 18 height 18
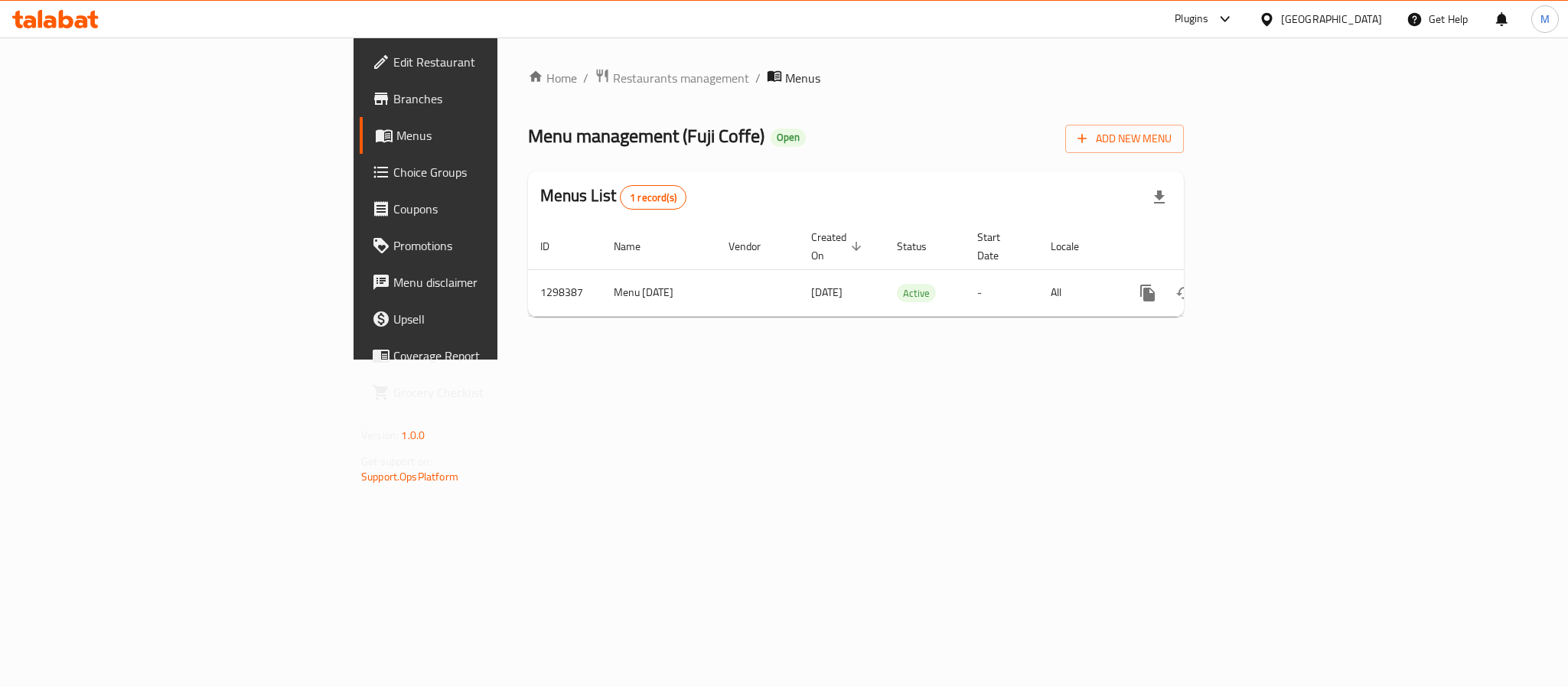
click at [393, 104] on span "Branches" at bounding box center [498, 98] width 210 height 18
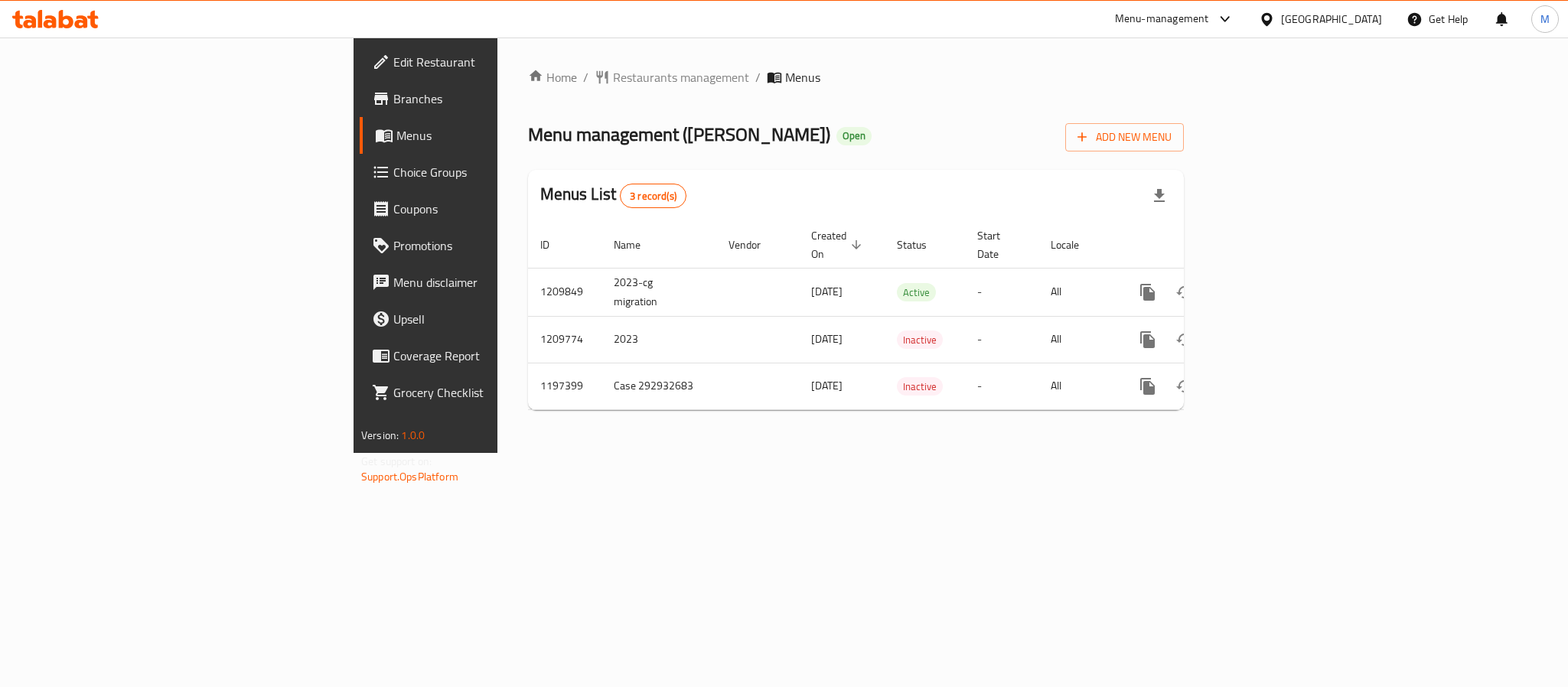
click at [393, 179] on span "Choice Groups" at bounding box center [498, 172] width 210 height 18
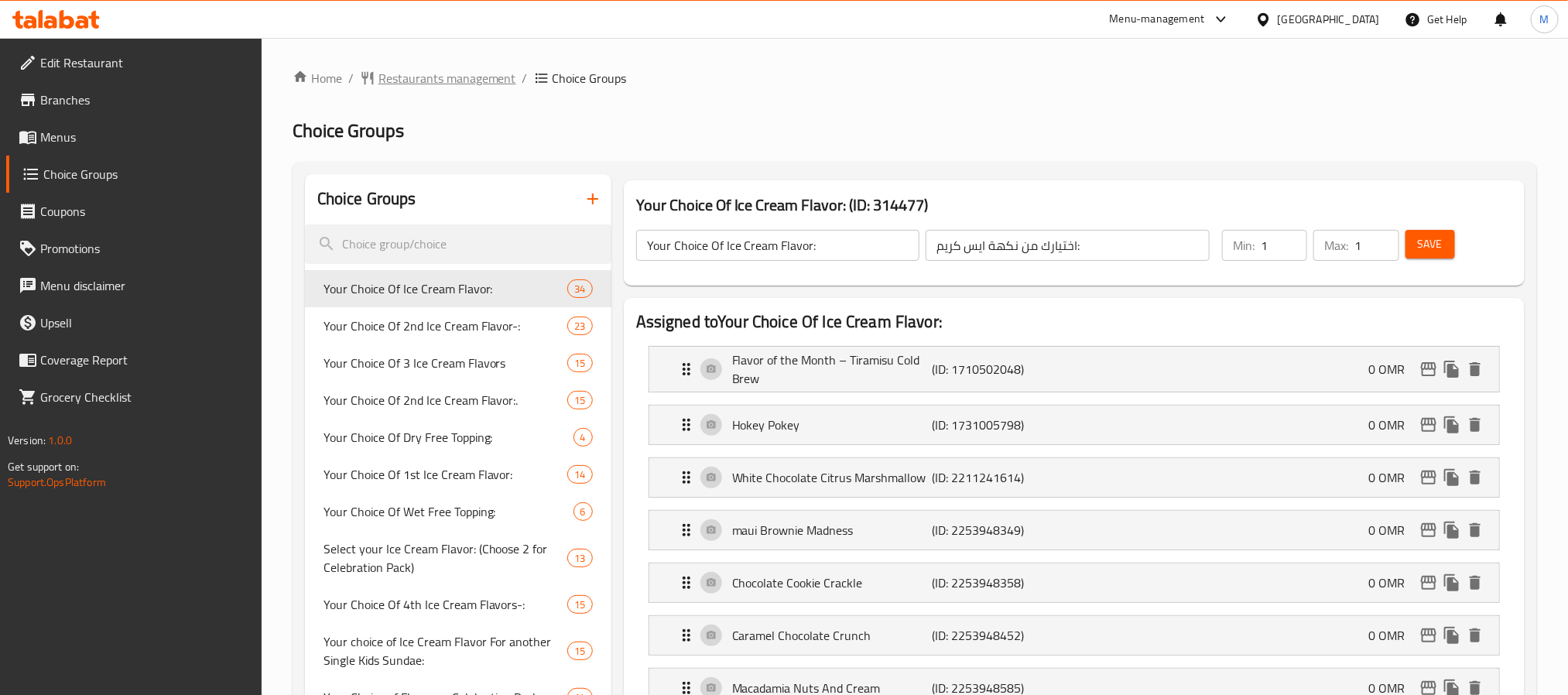
click at [395, 71] on span "Restaurants management" at bounding box center [447, 78] width 138 height 18
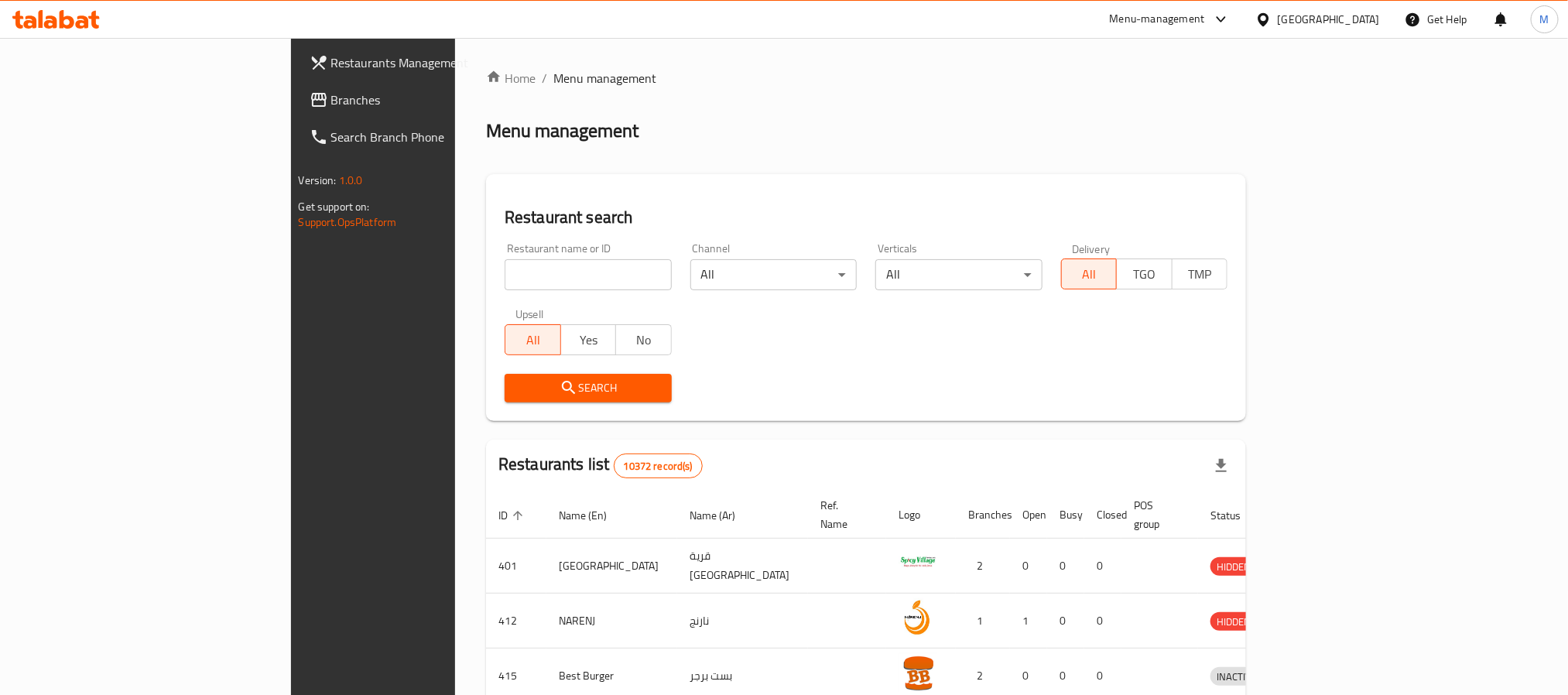
click at [1363, 21] on div "[GEOGRAPHIC_DATA]" at bounding box center [1328, 19] width 102 height 17
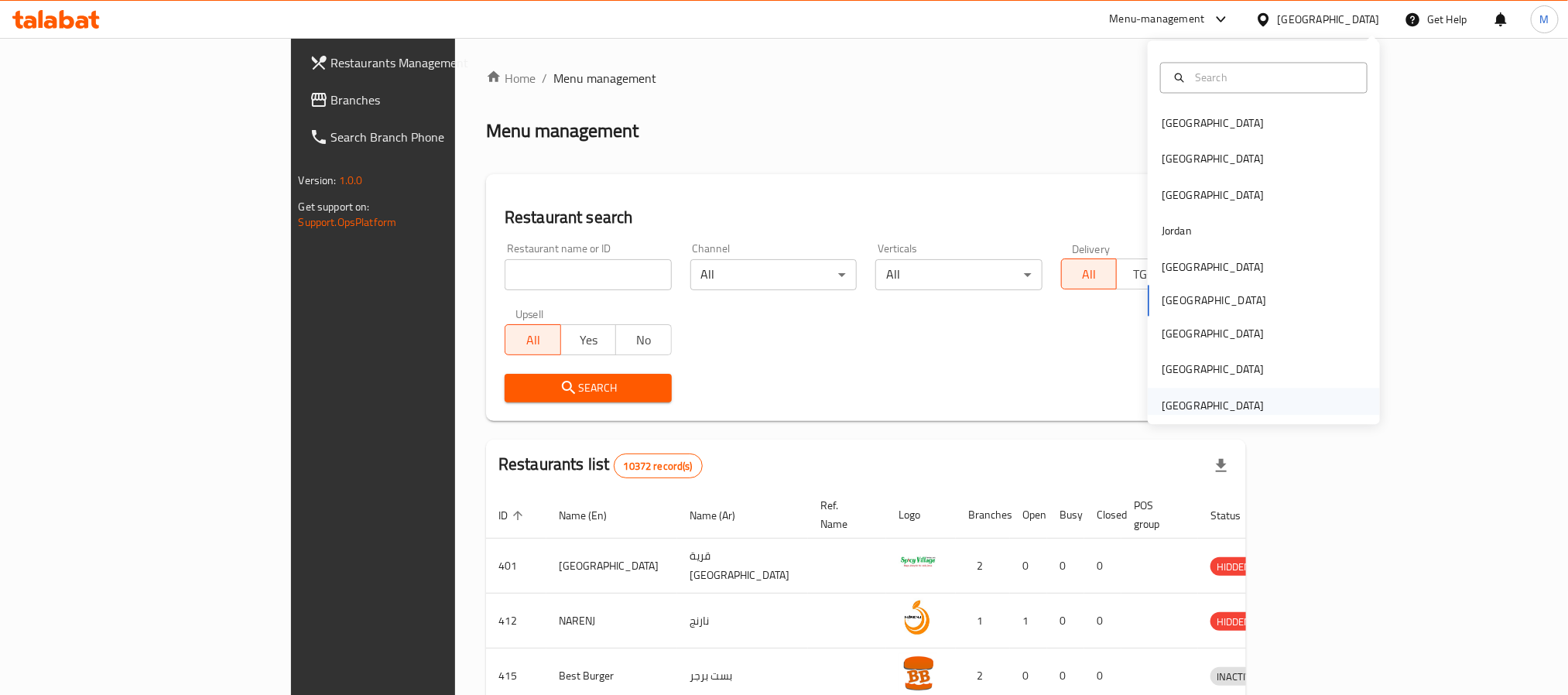
click at [1233, 407] on div "[GEOGRAPHIC_DATA]" at bounding box center [1212, 406] width 102 height 17
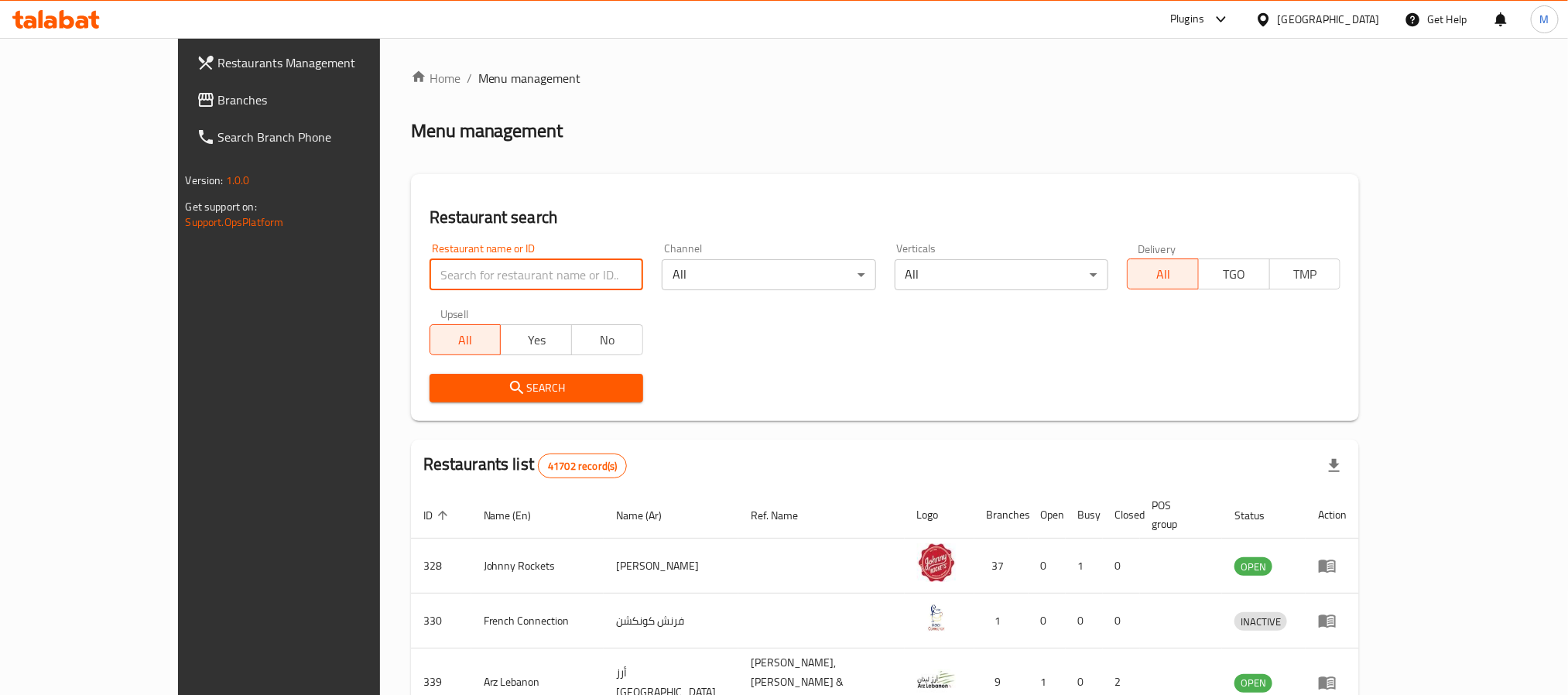
click at [518, 270] on input "search" at bounding box center [537, 275] width 213 height 31
paste input "764869"
type input "764869"
click button "Search" at bounding box center [537, 388] width 213 height 29
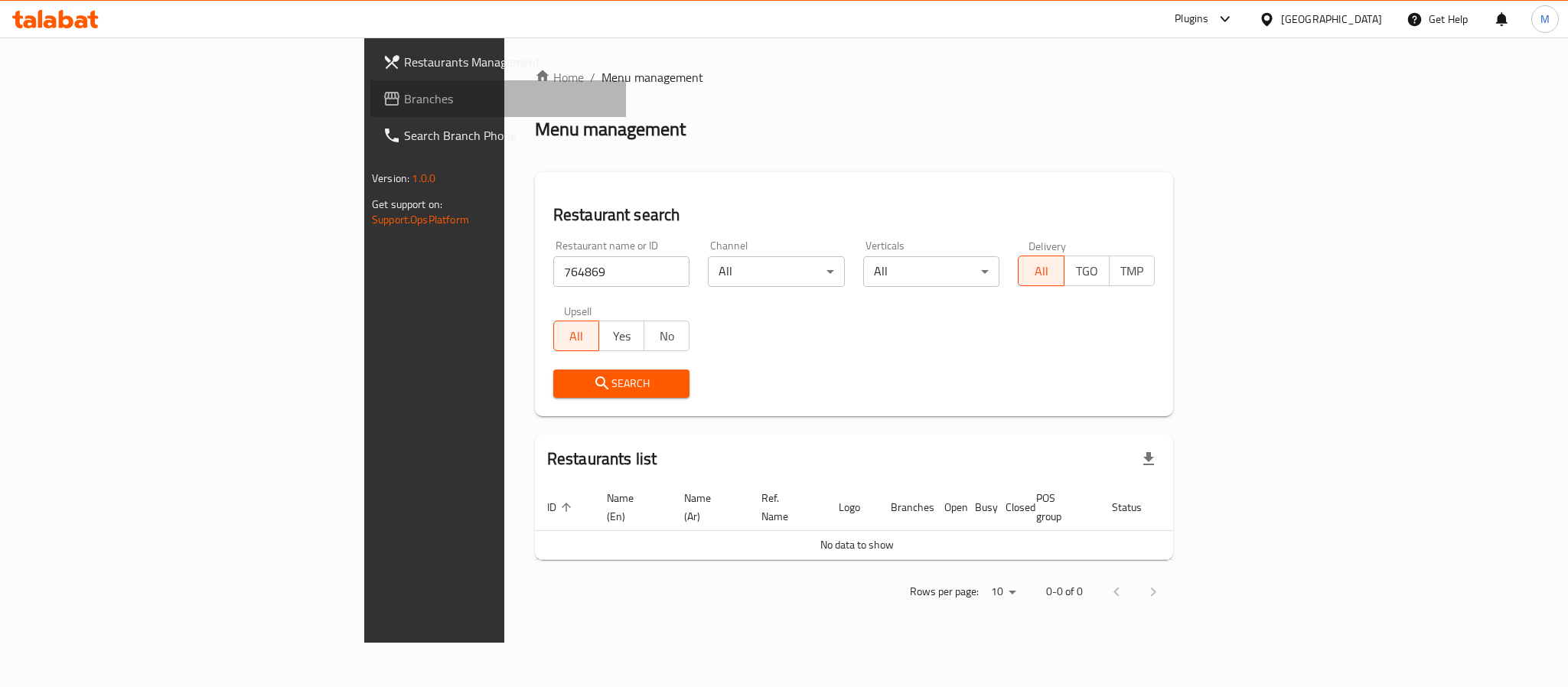
click at [404, 101] on span "Branches" at bounding box center [509, 98] width 210 height 18
